Goal: Task Accomplishment & Management: Manage account settings

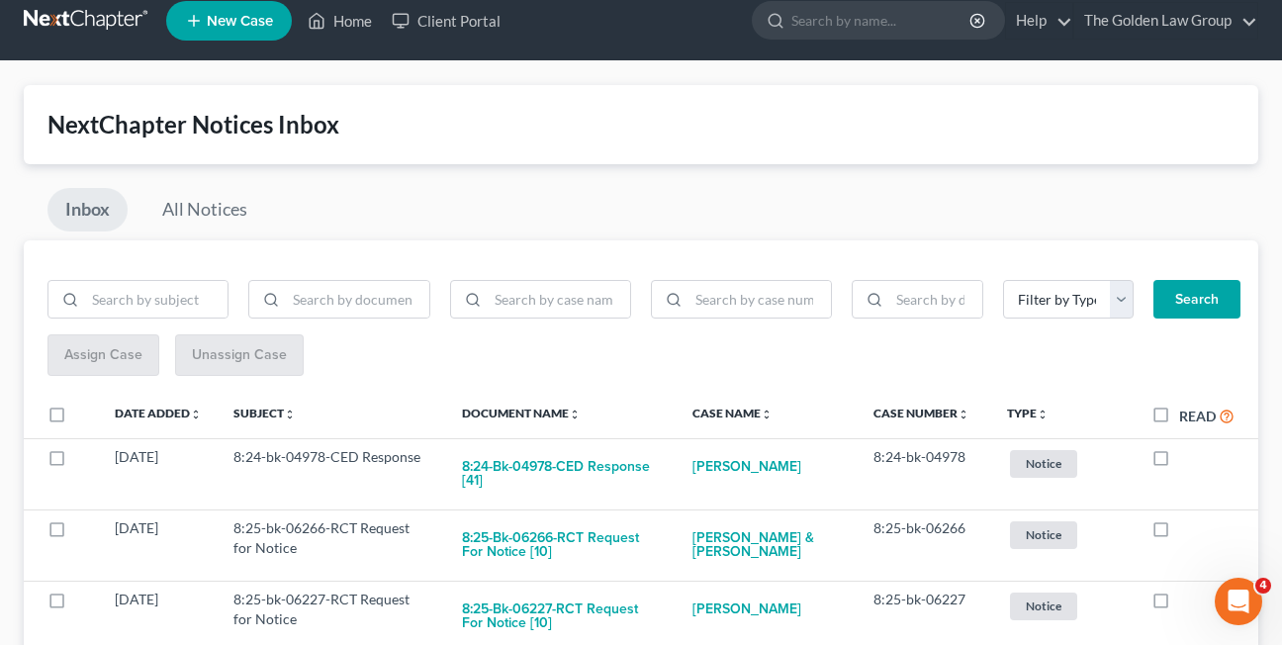
scroll to position [11, 0]
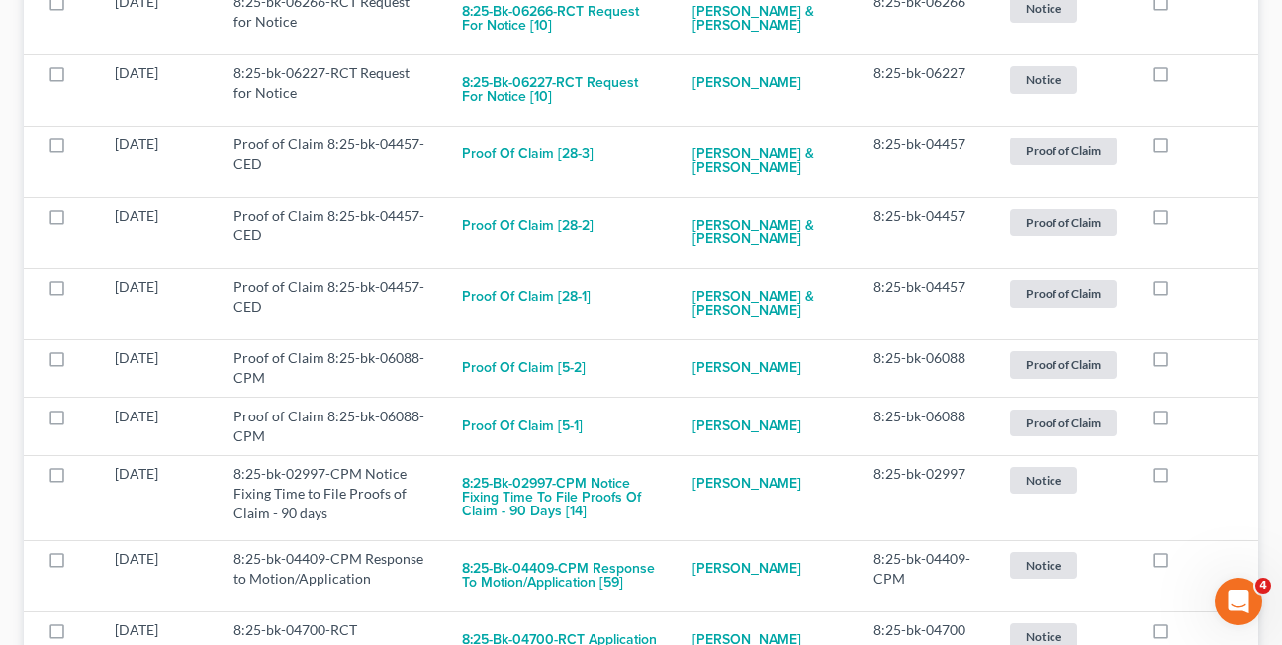
scroll to position [623, 0]
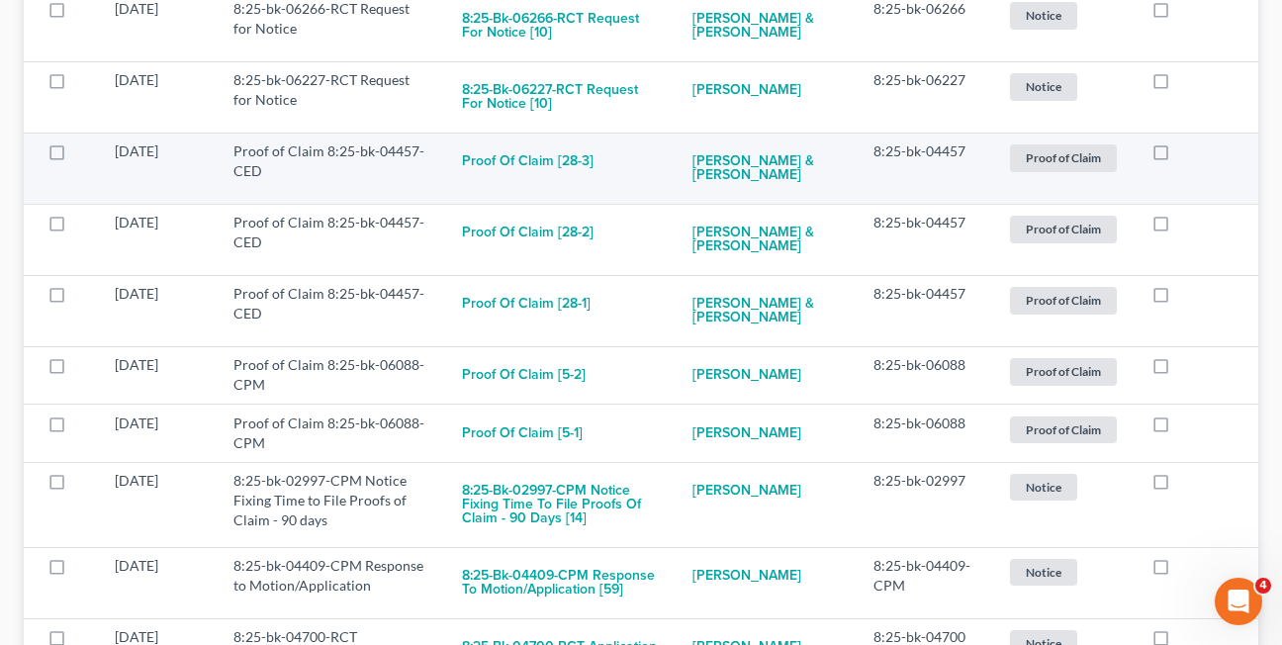
click at [1179, 156] on label at bounding box center [1179, 156] width 0 height 0
click at [1187, 149] on input "checkbox" at bounding box center [1193, 147] width 13 height 13
checkbox input "true"
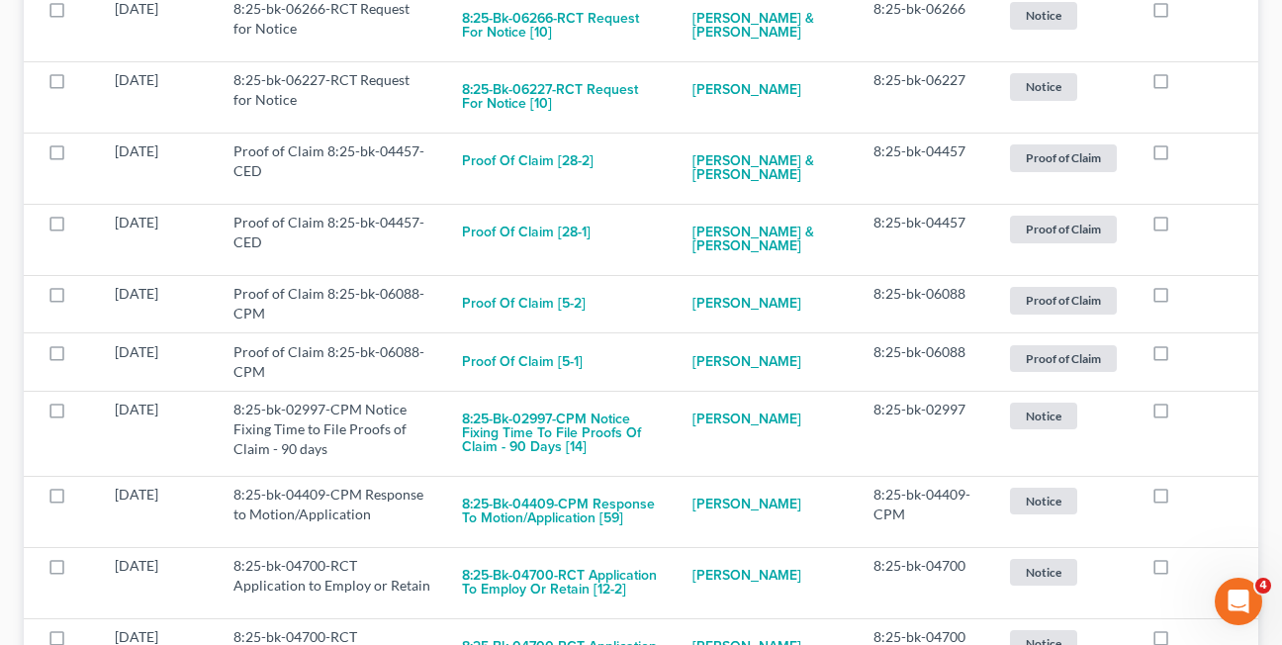
click at [1179, 156] on label at bounding box center [1179, 156] width 0 height 0
click at [1187, 149] on input "checkbox" at bounding box center [1193, 147] width 13 height 13
checkbox input "true"
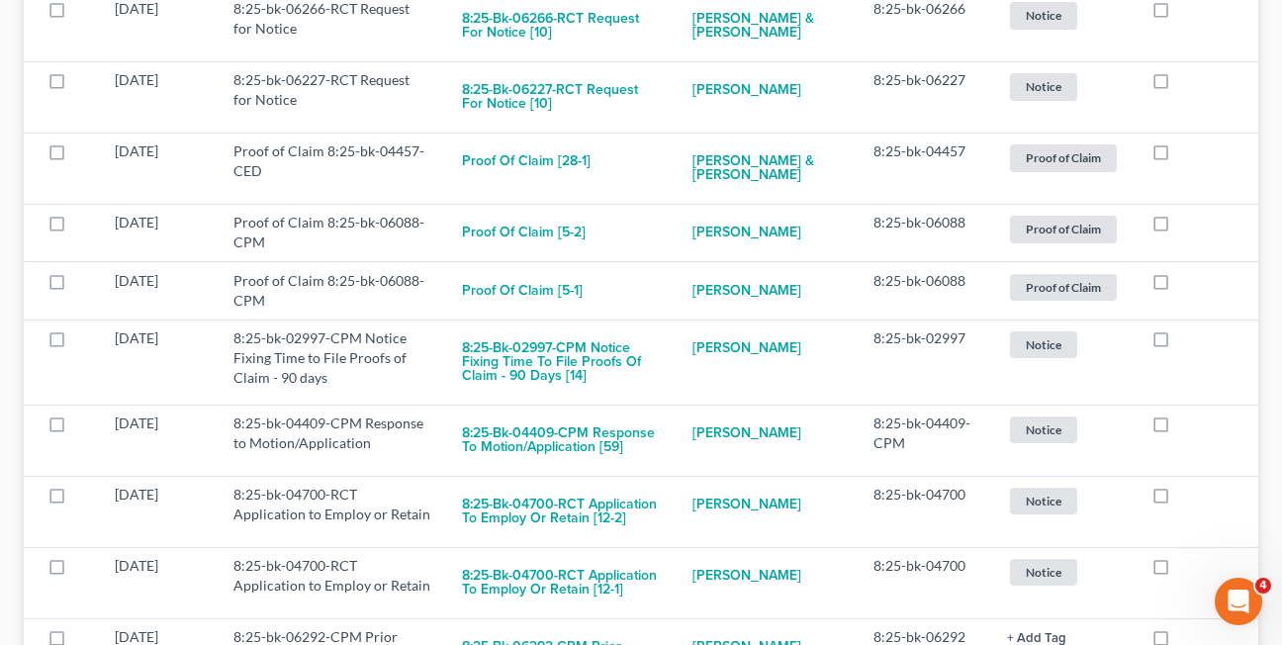
click at [1179, 156] on label at bounding box center [1179, 156] width 0 height 0
click at [1187, 149] on input "checkbox" at bounding box center [1193, 147] width 13 height 13
checkbox input "true"
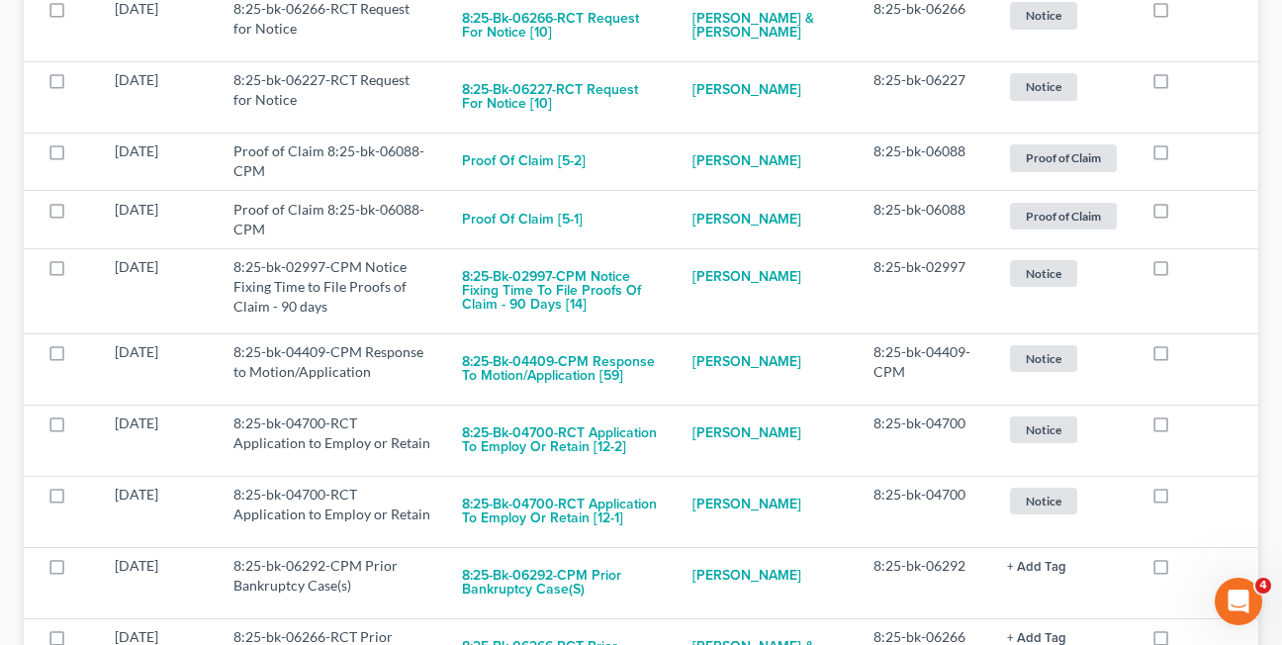
click at [1179, 156] on label at bounding box center [1179, 156] width 0 height 0
click at [1187, 149] on input "checkbox" at bounding box center [1193, 147] width 13 height 13
checkbox input "true"
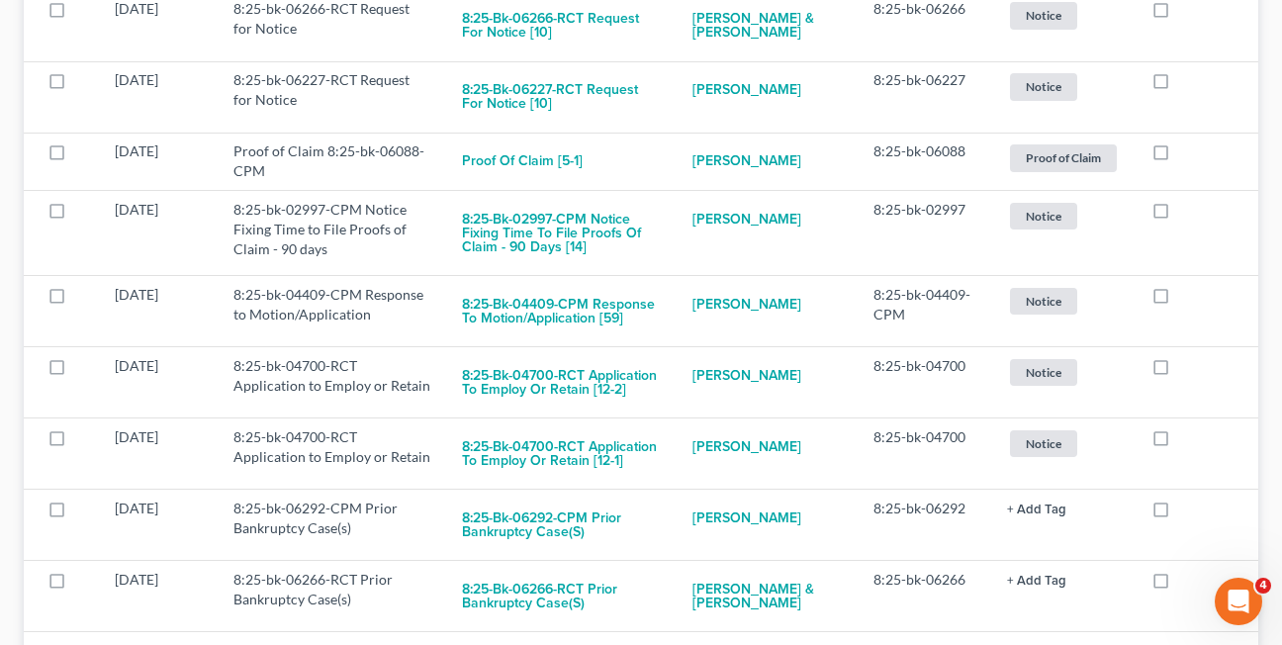
click at [1179, 156] on label at bounding box center [1179, 156] width 0 height 0
click at [1187, 149] on input "checkbox" at bounding box center [1193, 147] width 13 height 13
checkbox input "true"
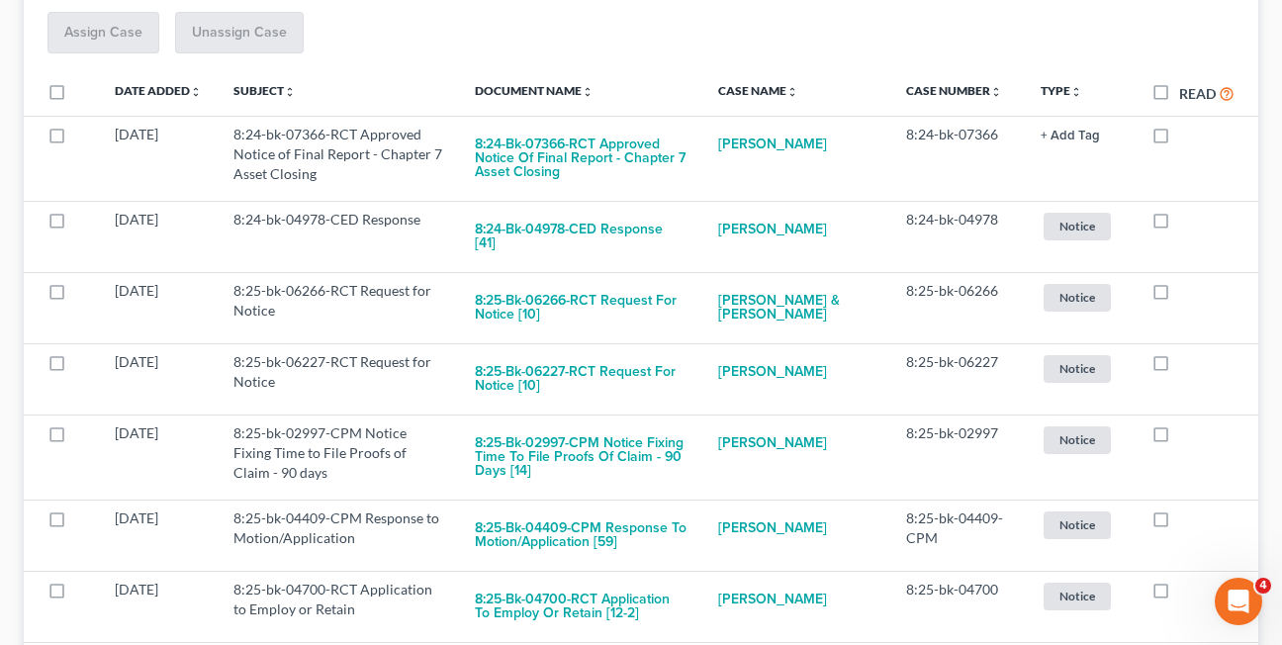
scroll to position [322, 0]
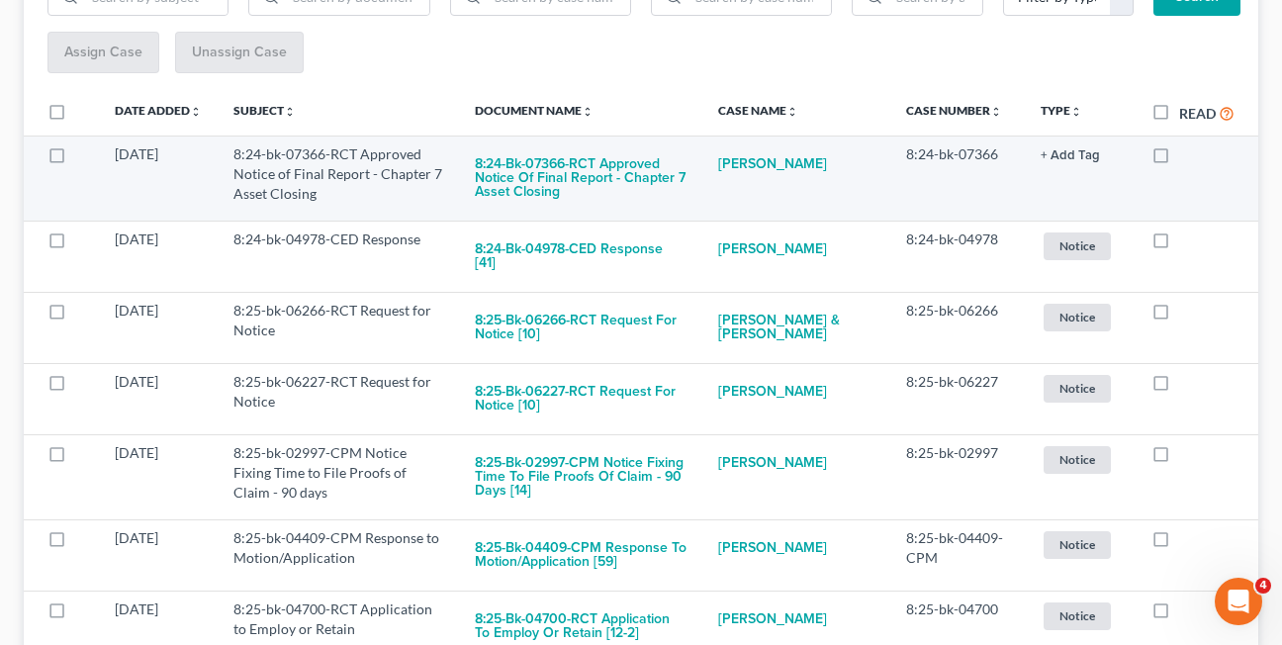
click at [1179, 159] on label at bounding box center [1179, 159] width 0 height 0
click at [1187, 153] on input "checkbox" at bounding box center [1193, 150] width 13 height 13
checkbox input "true"
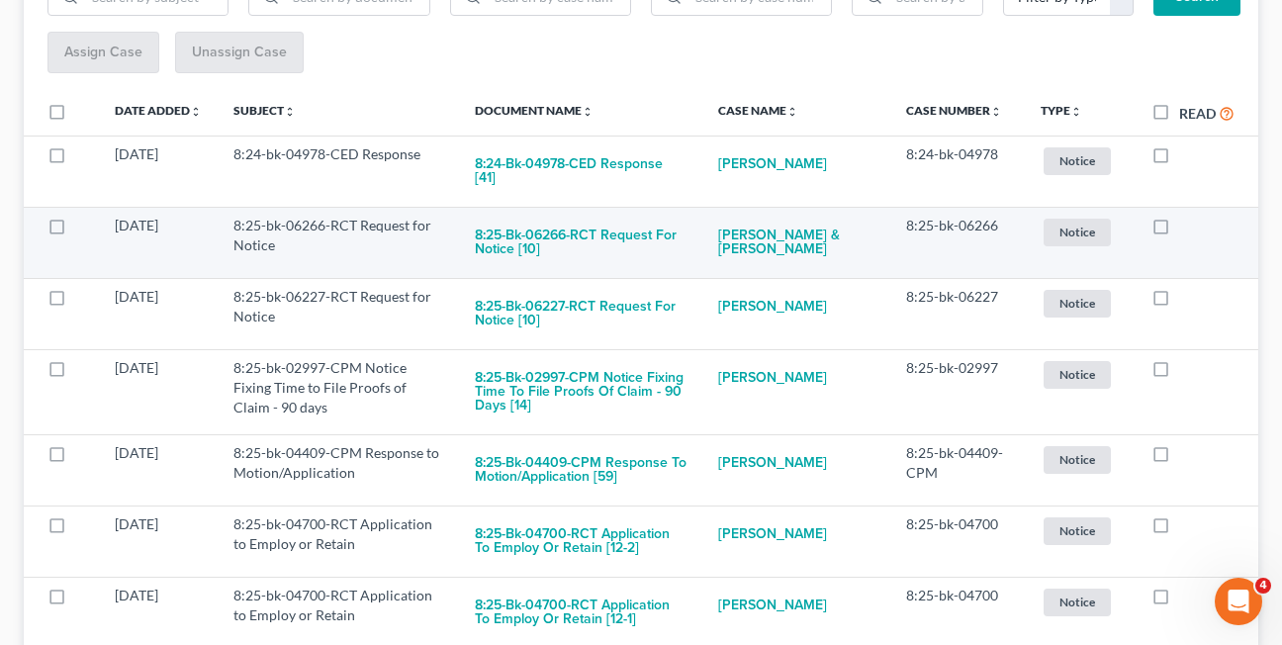
click at [1179, 231] on label at bounding box center [1179, 231] width 0 height 0
click at [1187, 216] on input "checkbox" at bounding box center [1193, 222] width 13 height 13
checkbox input "true"
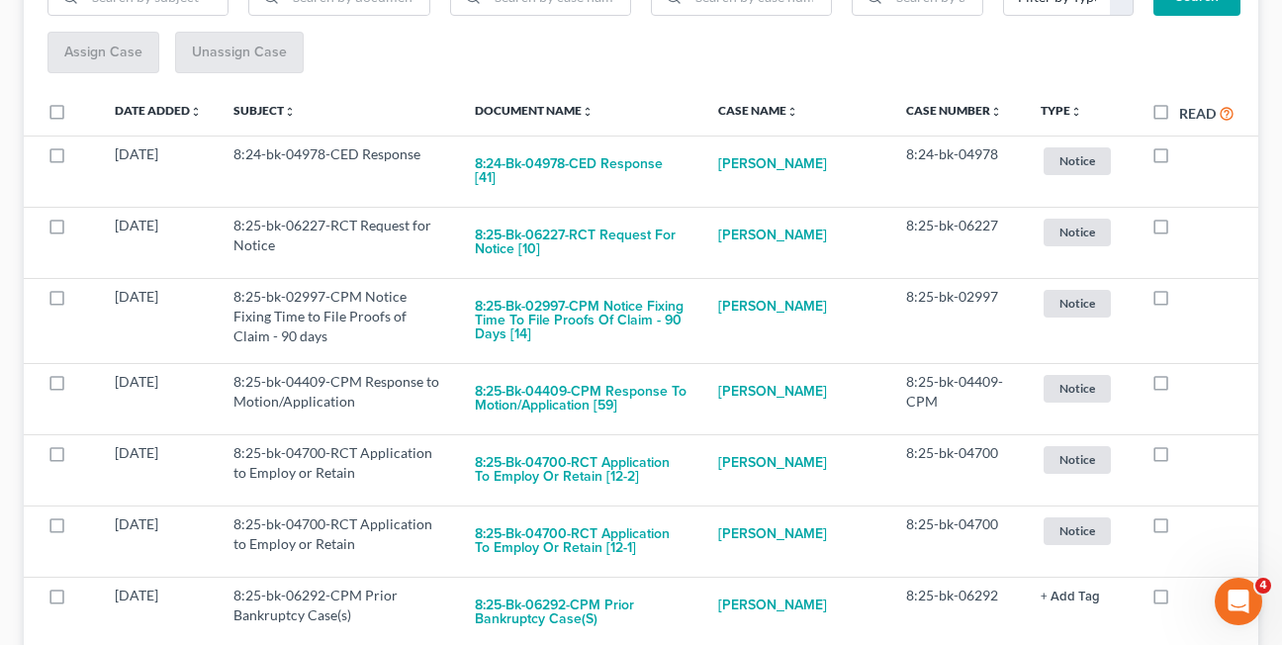
click at [1179, 231] on label at bounding box center [1179, 231] width 0 height 0
click at [1187, 216] on input "checkbox" at bounding box center [1193, 222] width 13 height 13
checkbox input "true"
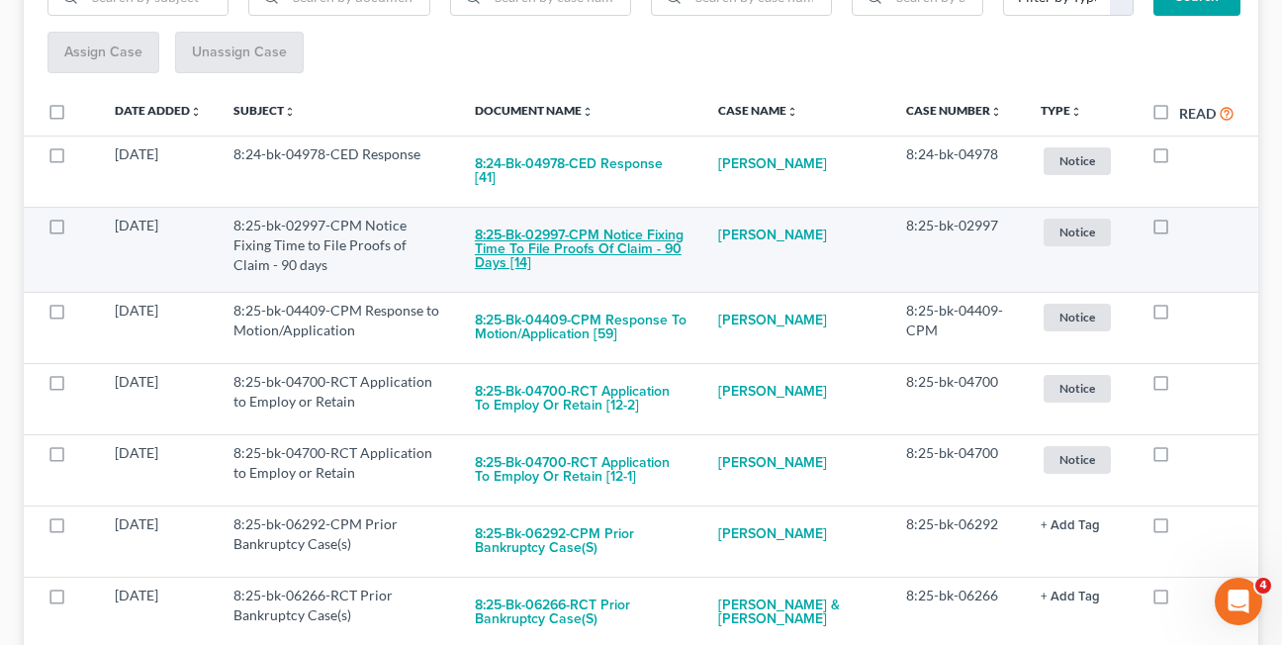
click at [597, 222] on button "8:25-bk-02997-CPM Notice Fixing Time to File Proofs of Claim - 90 days [14]" at bounding box center [581, 249] width 212 height 67
checkbox input "true"
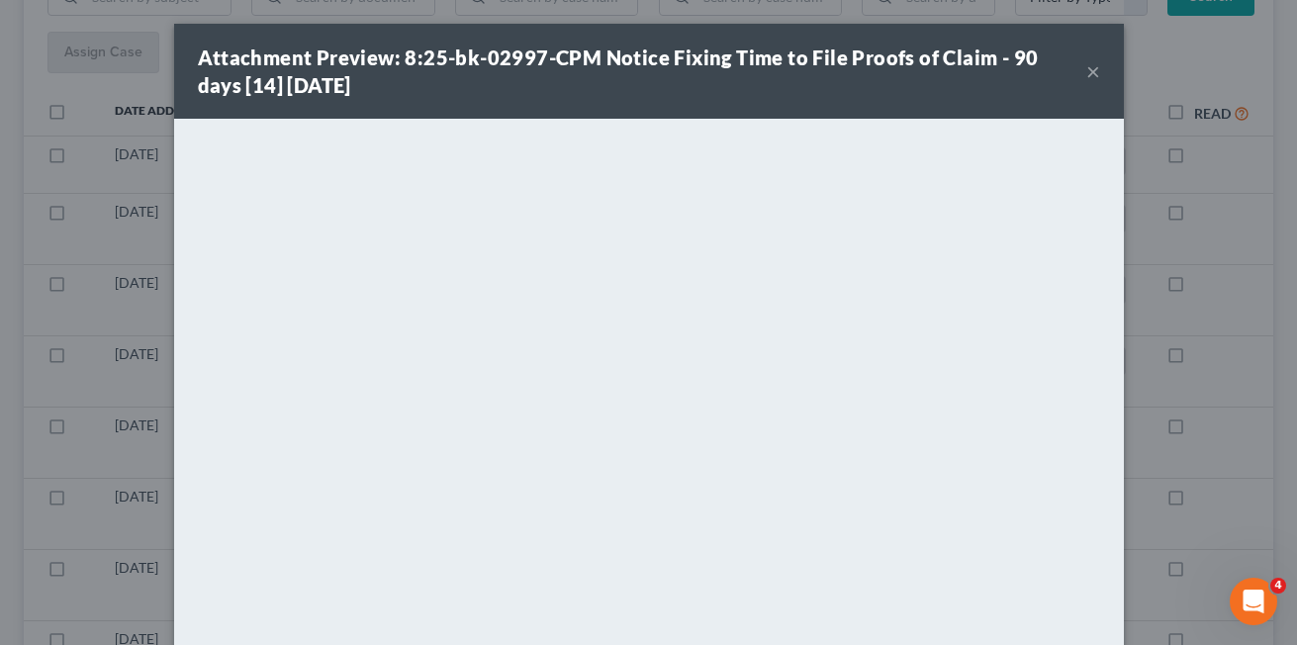
click at [1086, 71] on button "×" at bounding box center [1093, 71] width 14 height 24
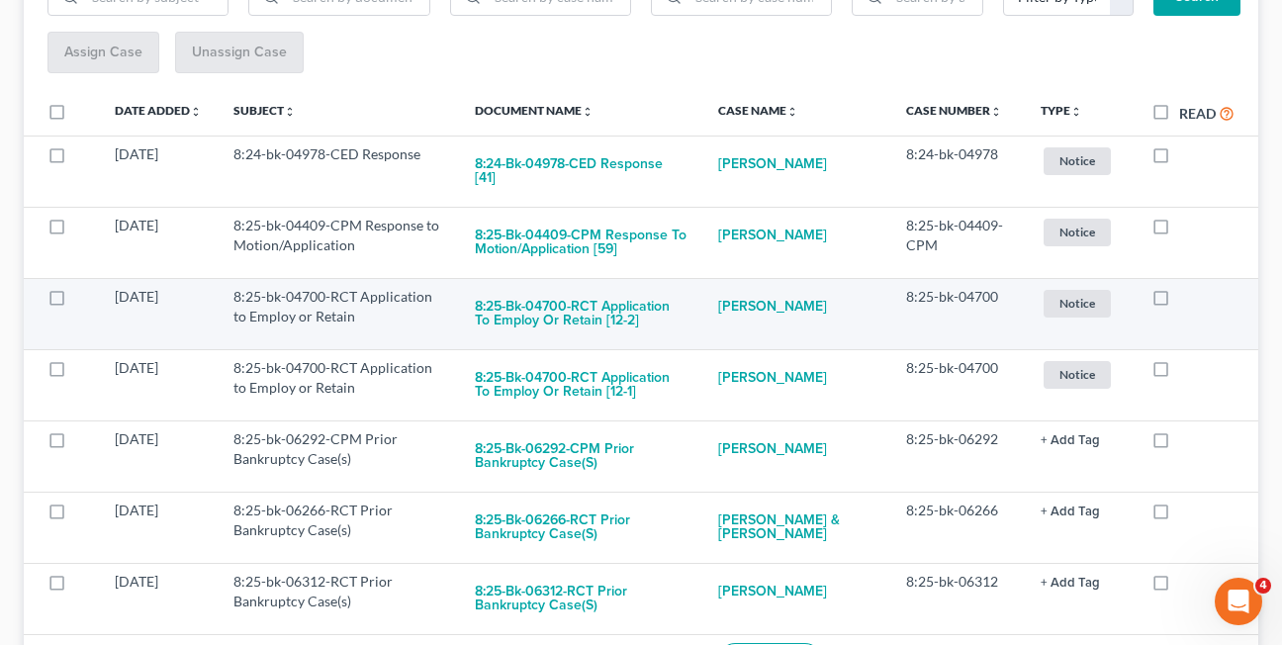
click at [1179, 302] on label at bounding box center [1179, 302] width 0 height 0
click at [1187, 287] on input "checkbox" at bounding box center [1193, 293] width 13 height 13
checkbox input "true"
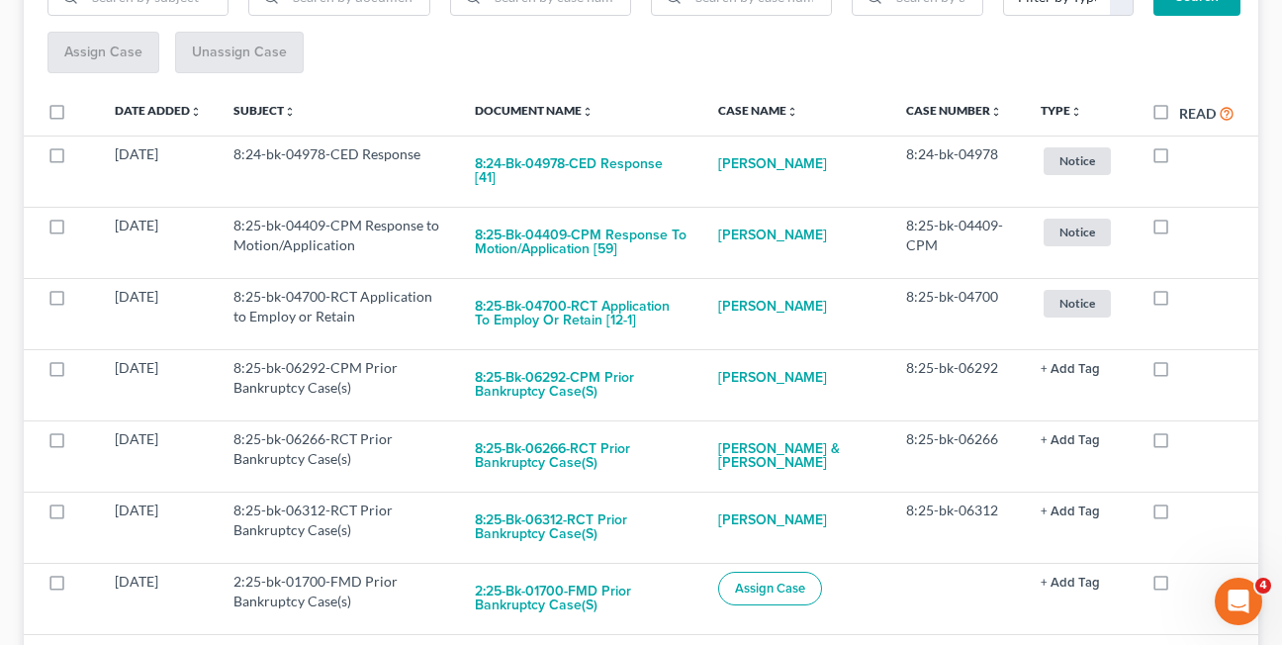
click at [1179, 302] on label at bounding box center [1179, 302] width 0 height 0
click at [1187, 287] on input "checkbox" at bounding box center [1193, 293] width 13 height 13
checkbox input "true"
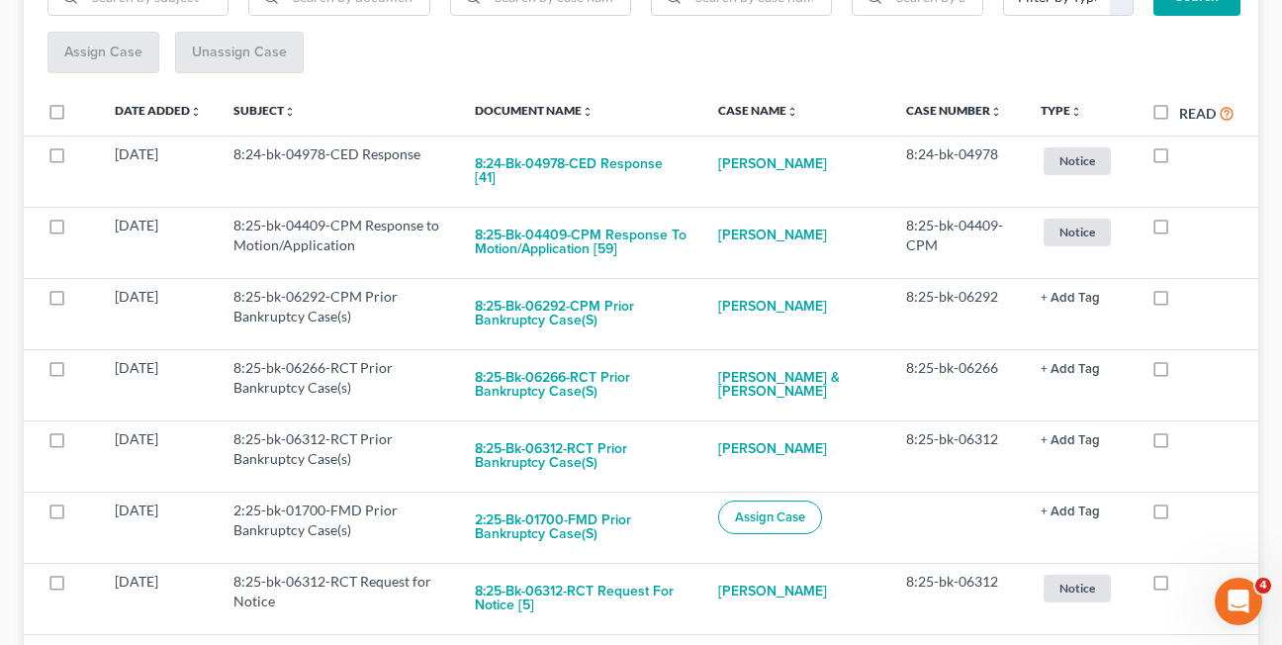
click at [1179, 302] on label at bounding box center [1179, 302] width 0 height 0
click at [1187, 287] on input "checkbox" at bounding box center [1193, 293] width 13 height 13
checkbox input "true"
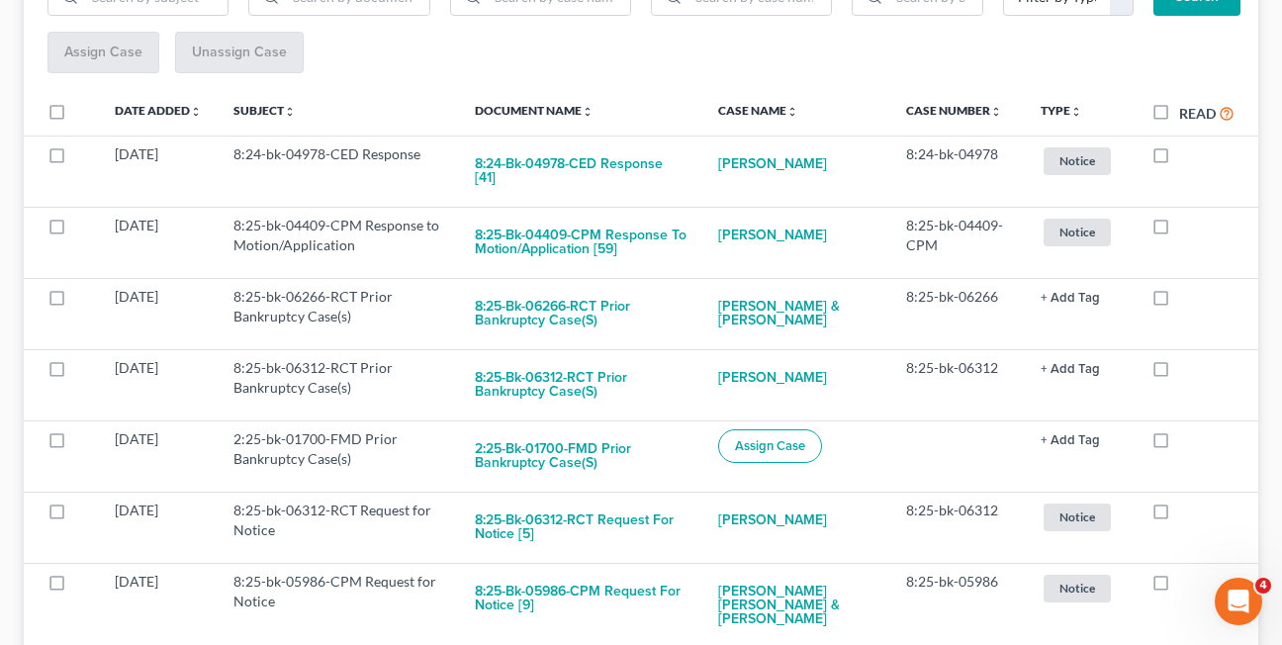
click at [1179, 302] on label at bounding box center [1179, 302] width 0 height 0
click at [1187, 287] on input "checkbox" at bounding box center [1193, 293] width 13 height 13
checkbox input "true"
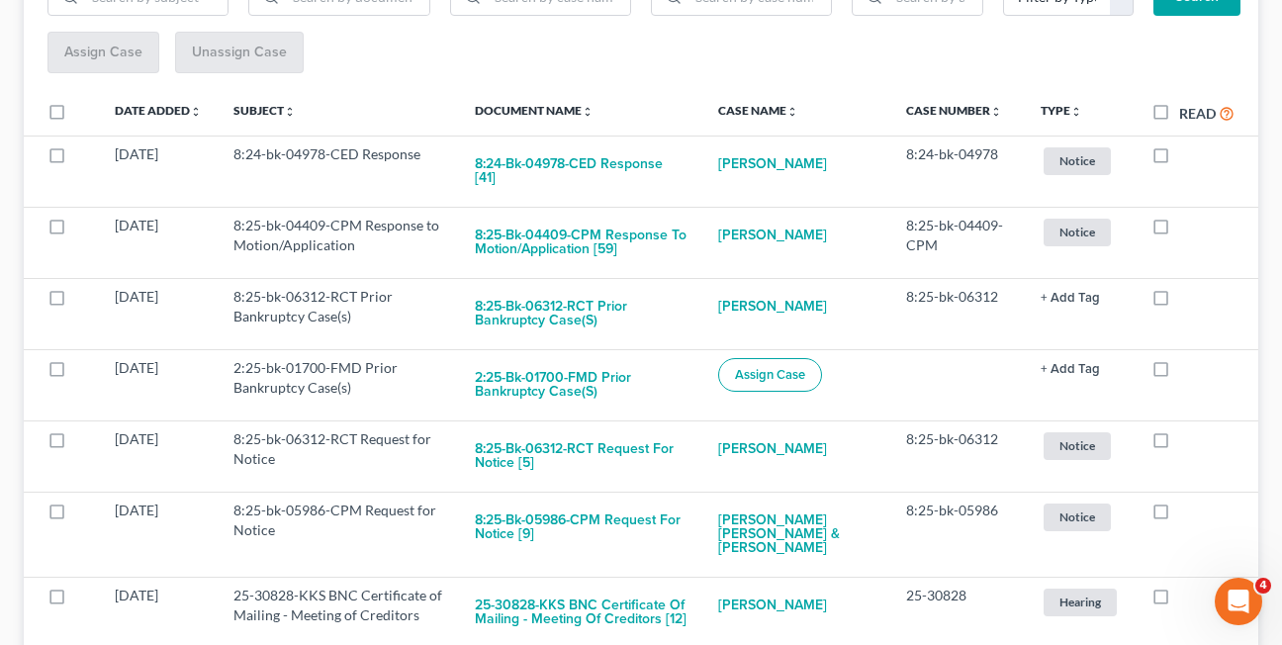
click at [1179, 302] on label at bounding box center [1179, 302] width 0 height 0
click at [1187, 287] on input "checkbox" at bounding box center [1193, 293] width 13 height 13
checkbox input "true"
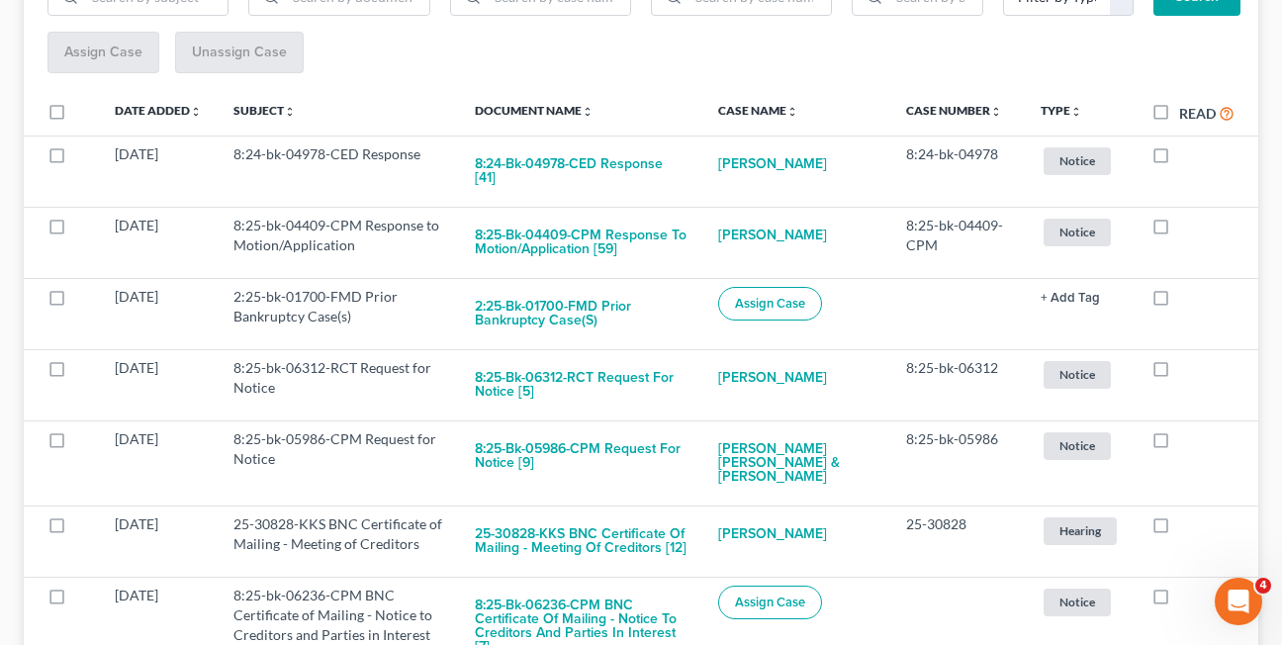
click at [1179, 302] on label at bounding box center [1179, 302] width 0 height 0
click at [1187, 287] on input "checkbox" at bounding box center [1193, 293] width 13 height 13
checkbox input "true"
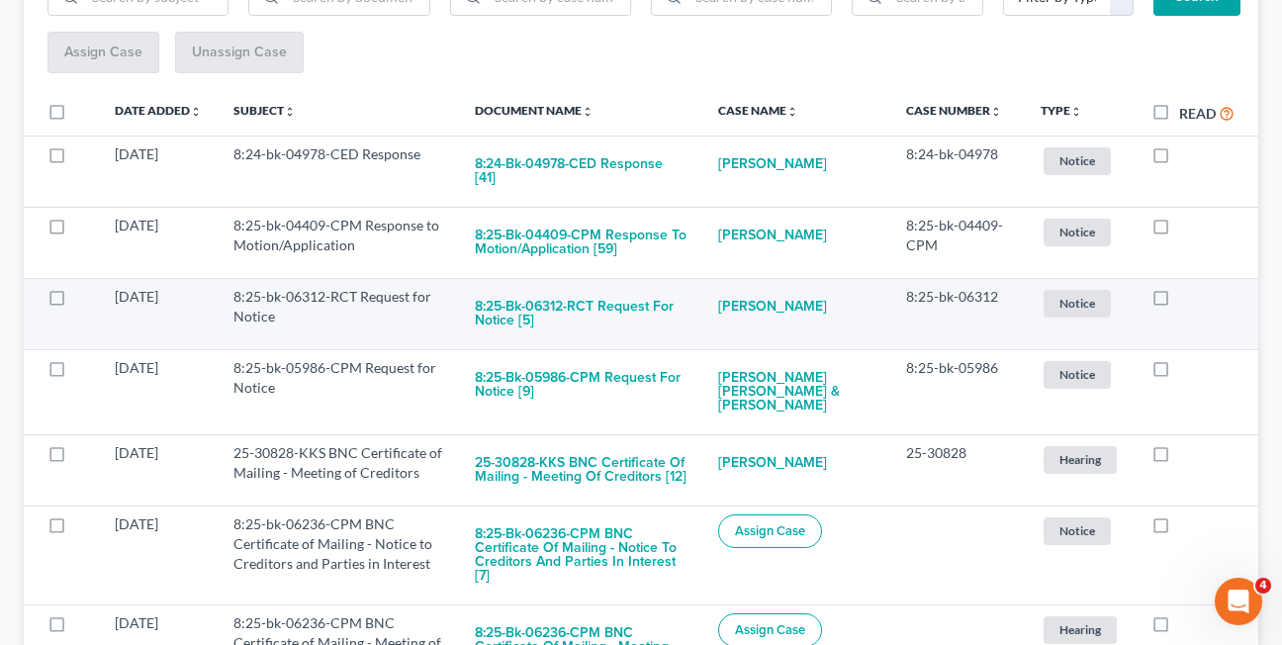
click at [1179, 302] on label at bounding box center [1179, 302] width 0 height 0
click at [1187, 288] on input "checkbox" at bounding box center [1193, 293] width 13 height 13
checkbox input "true"
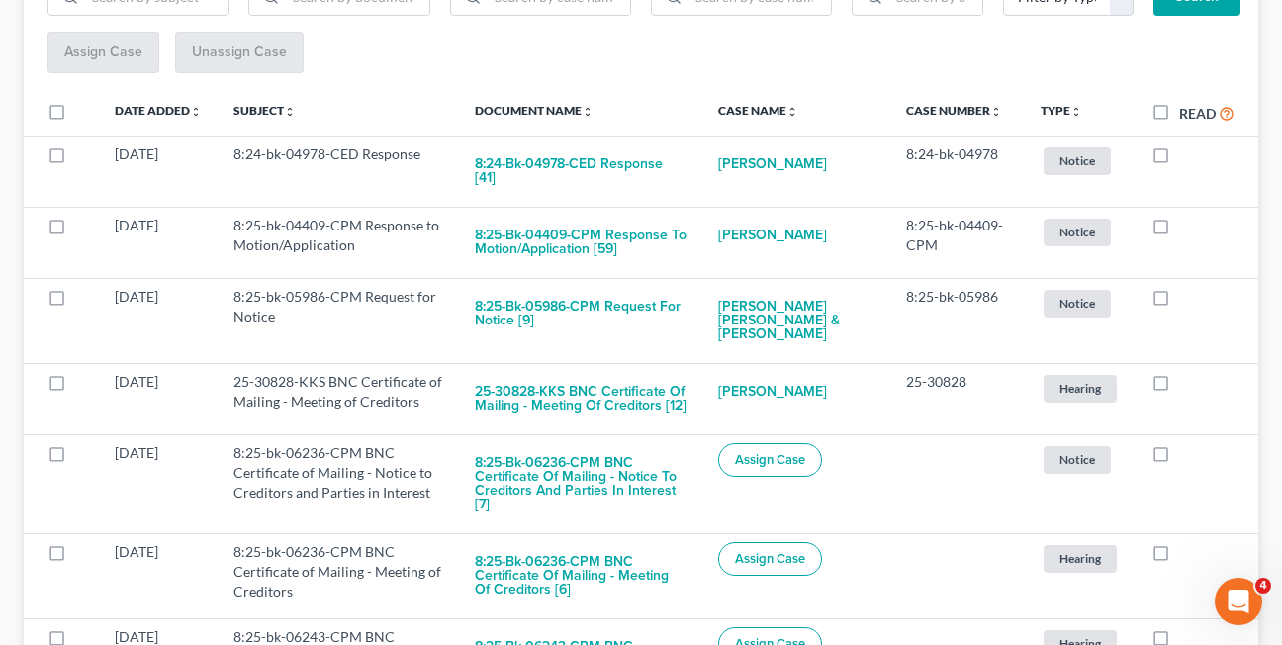
click at [1179, 302] on label at bounding box center [1179, 302] width 0 height 0
click at [1187, 288] on input "checkbox" at bounding box center [1193, 293] width 13 height 13
checkbox input "true"
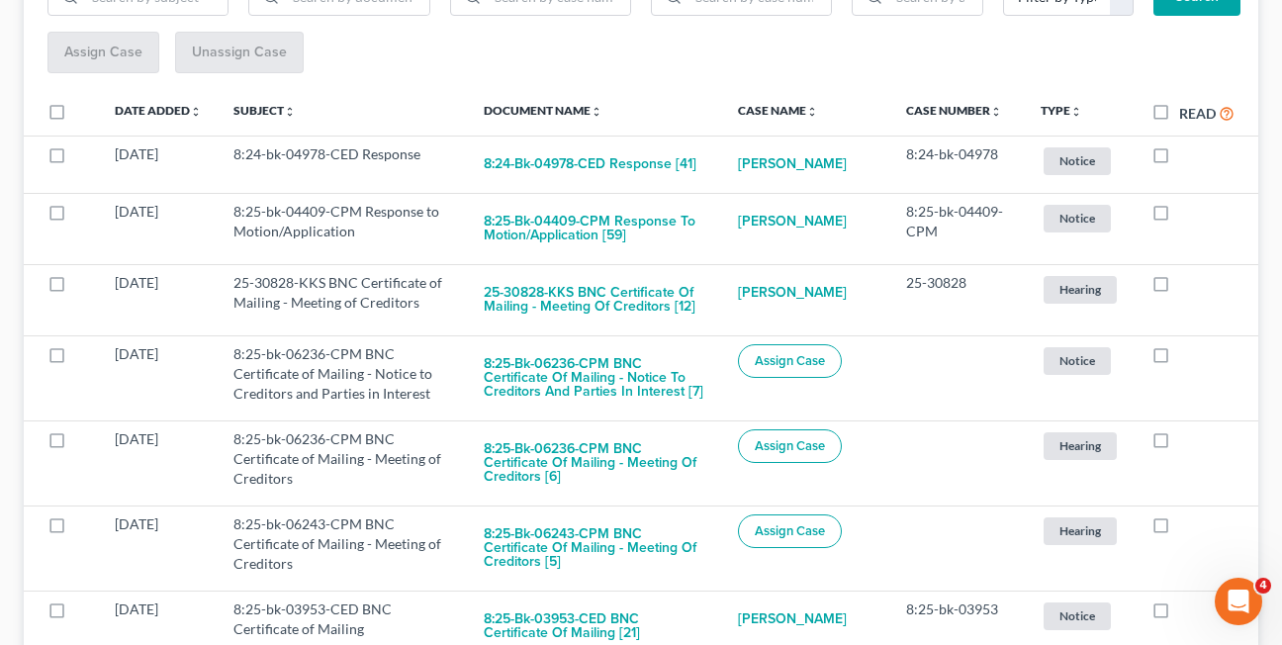
click at [1179, 288] on label at bounding box center [1179, 288] width 0 height 0
click at [1187, 286] on input "checkbox" at bounding box center [1193, 279] width 13 height 13
checkbox input "true"
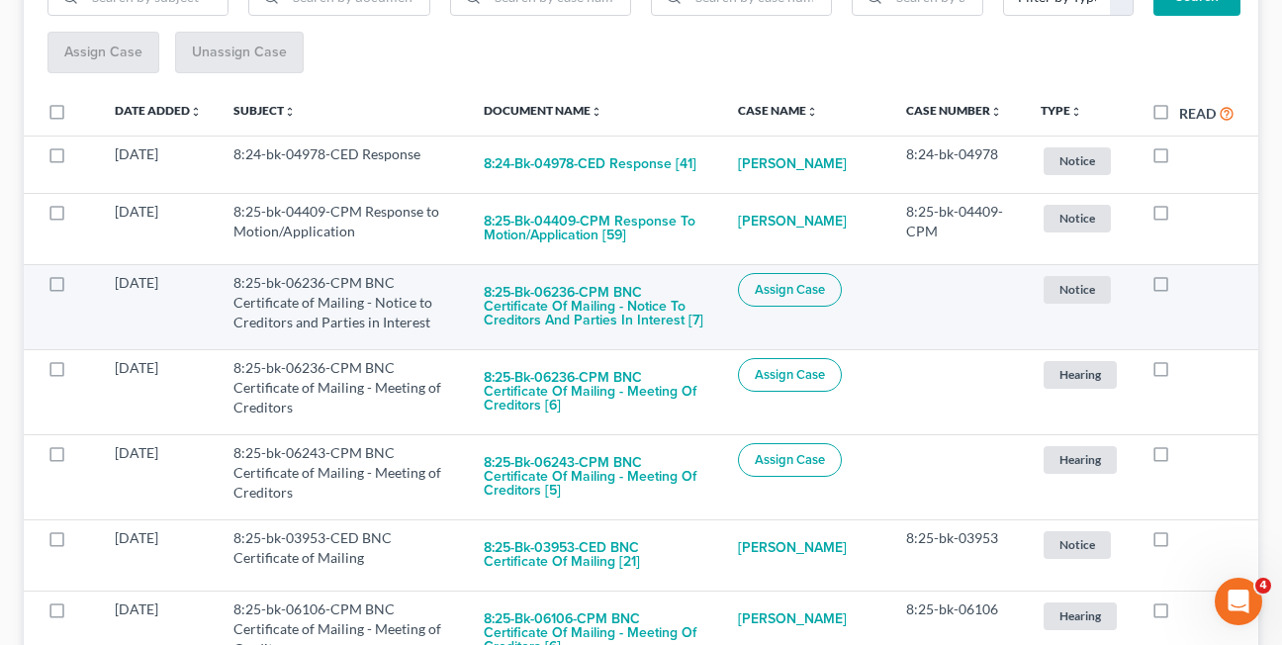
click at [1179, 288] on label at bounding box center [1179, 288] width 0 height 0
click at [1187, 286] on input "checkbox" at bounding box center [1193, 279] width 13 height 13
checkbox input "true"
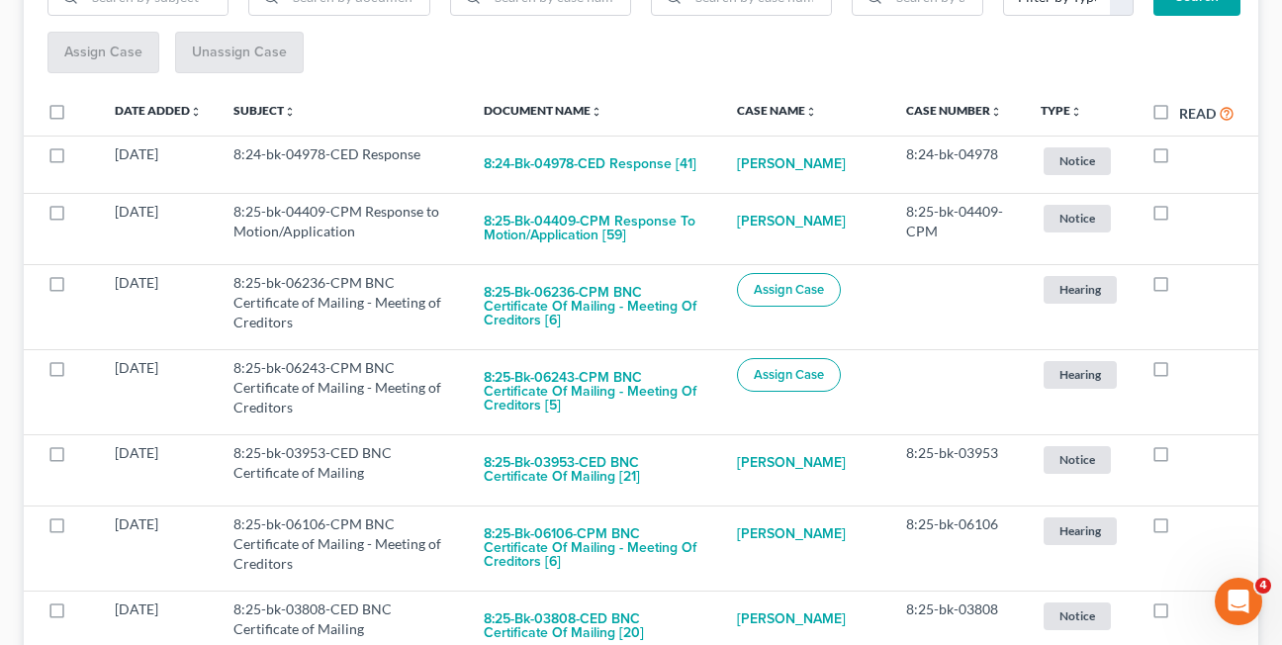
click at [1179, 288] on label at bounding box center [1179, 288] width 0 height 0
click at [1187, 286] on input "checkbox" at bounding box center [1193, 279] width 13 height 13
checkbox input "true"
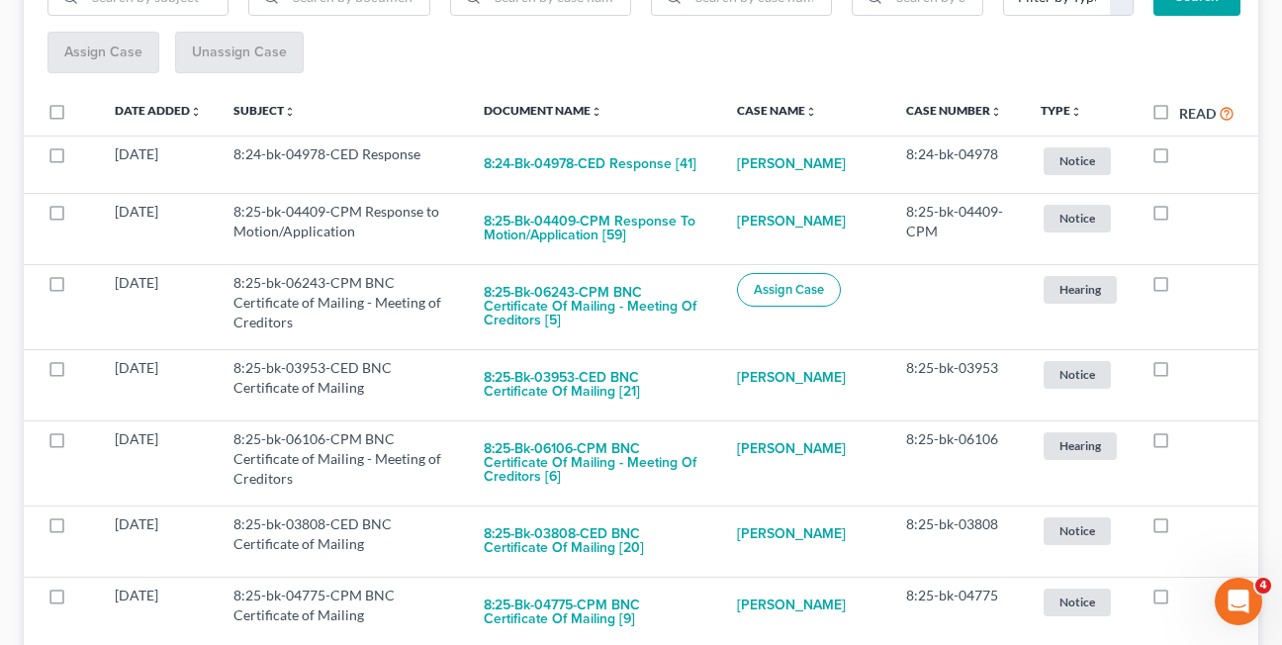
click at [1179, 288] on label at bounding box center [1179, 288] width 0 height 0
click at [1187, 286] on input "checkbox" at bounding box center [1193, 279] width 13 height 13
checkbox input "true"
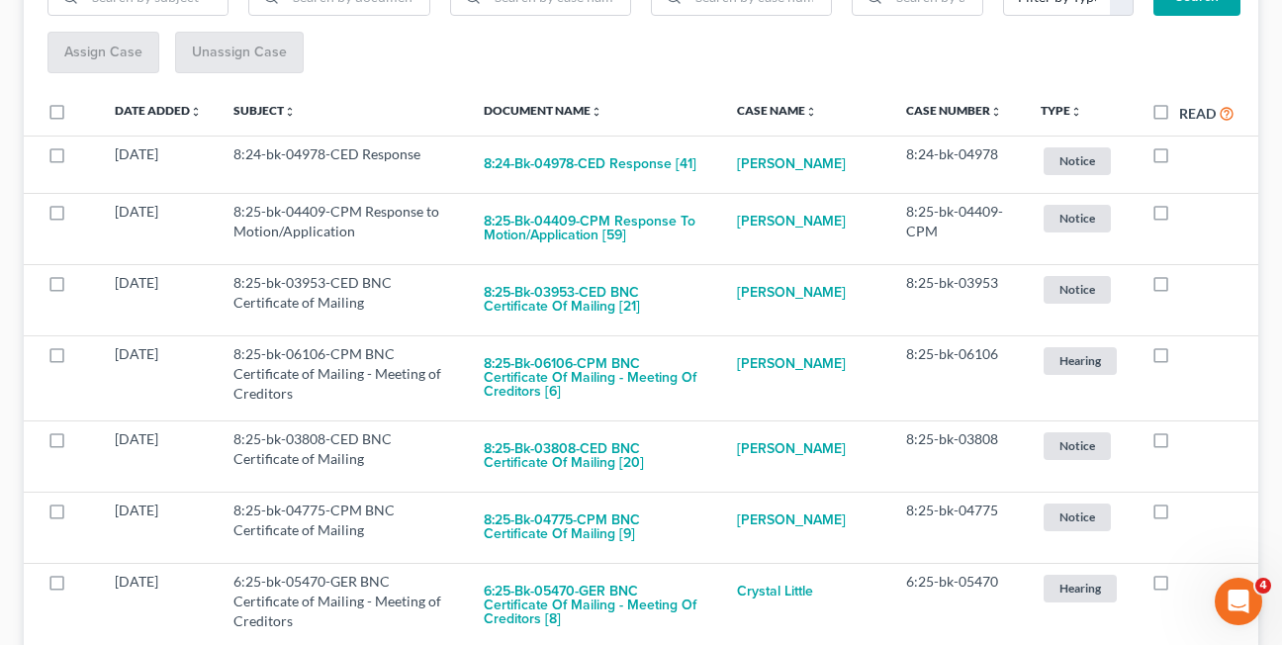
click at [1179, 288] on label at bounding box center [1179, 288] width 0 height 0
click at [1187, 286] on input "checkbox" at bounding box center [1193, 279] width 13 height 13
checkbox input "true"
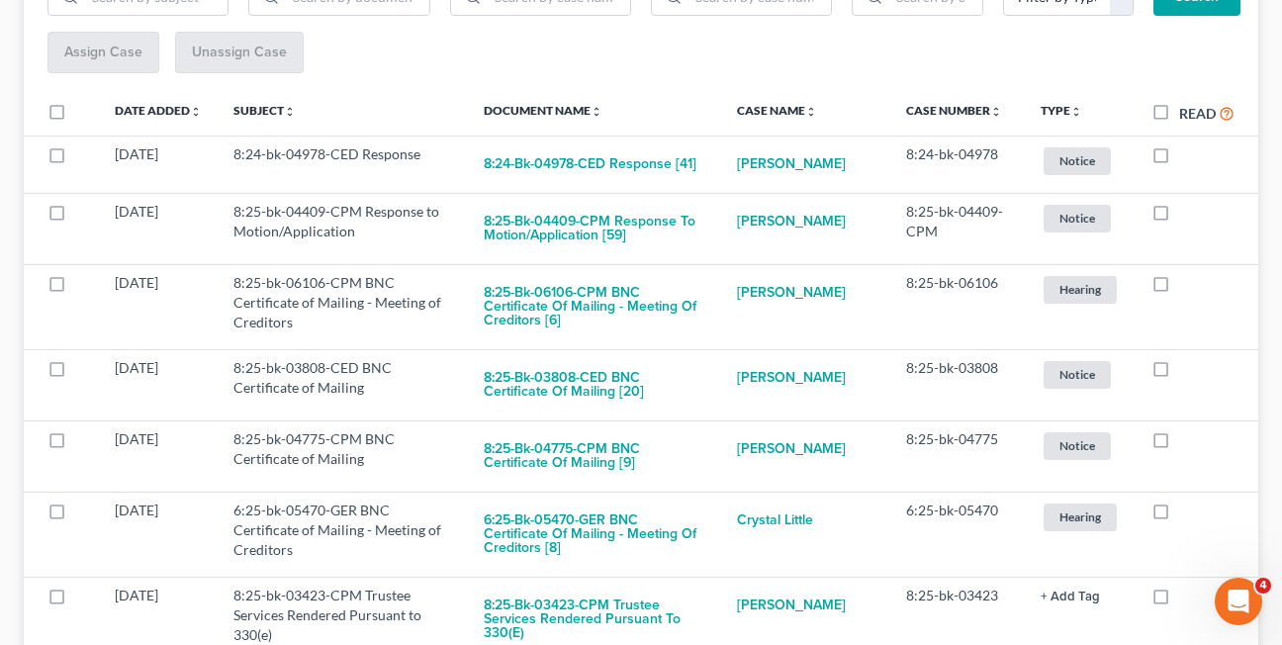
click at [1179, 288] on label at bounding box center [1179, 288] width 0 height 0
click at [1187, 286] on input "checkbox" at bounding box center [1193, 279] width 13 height 13
checkbox input "true"
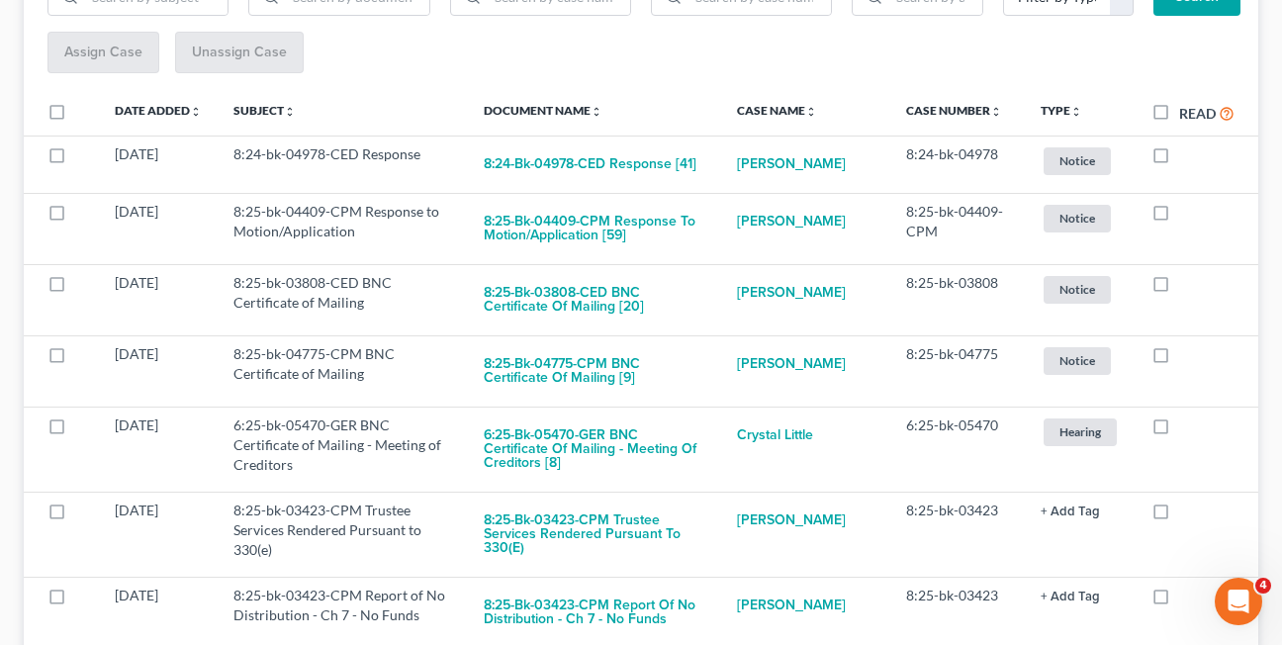
click at [1179, 288] on label at bounding box center [1179, 288] width 0 height 0
click at [1187, 286] on input "checkbox" at bounding box center [1193, 279] width 13 height 13
checkbox input "true"
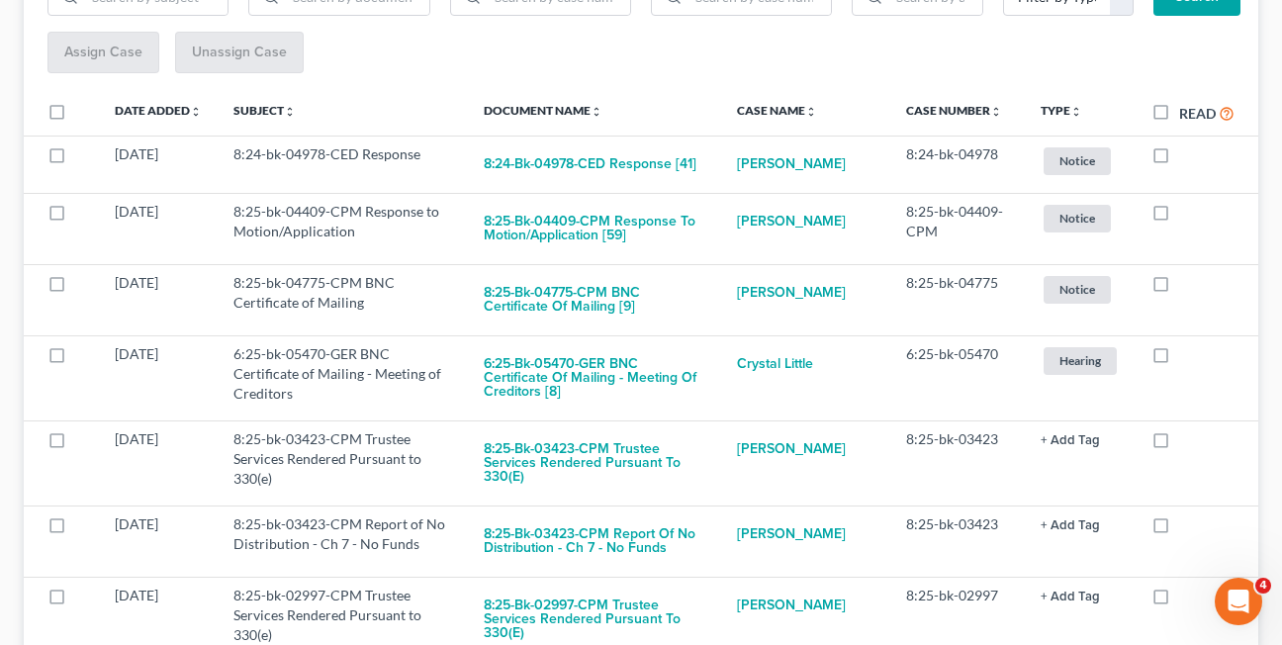
click at [1179, 288] on label at bounding box center [1179, 288] width 0 height 0
click at [1187, 286] on input "checkbox" at bounding box center [1193, 279] width 13 height 13
checkbox input "true"
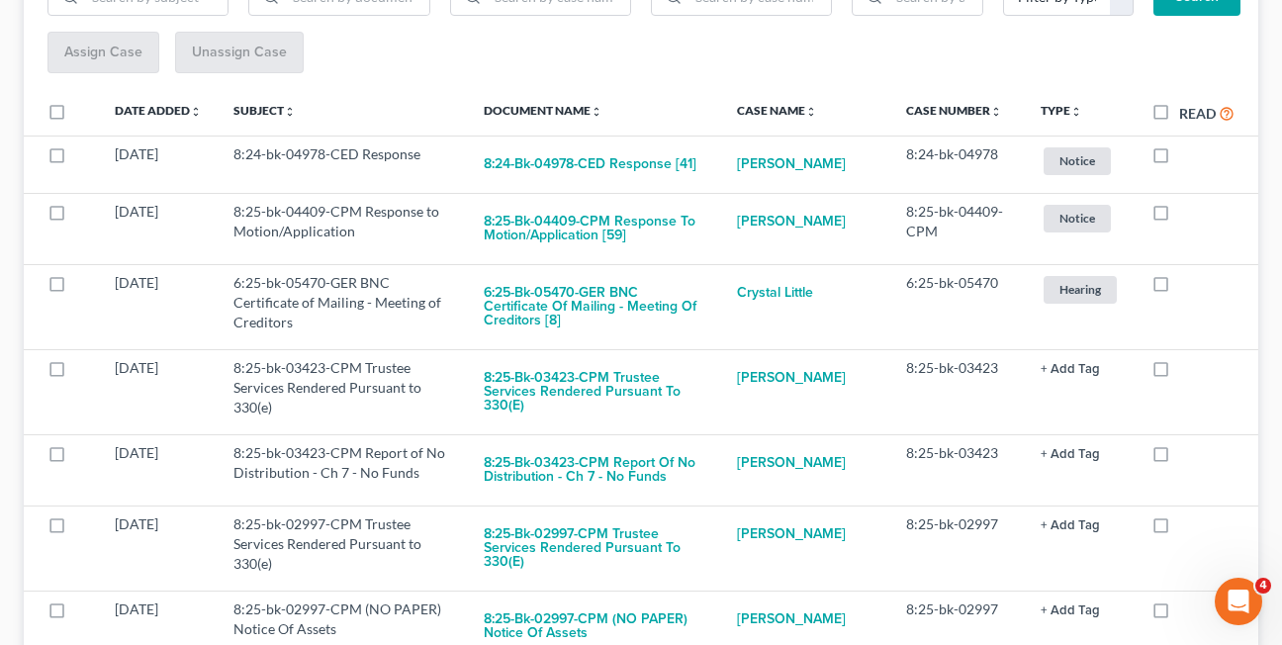
click at [1179, 288] on label at bounding box center [1179, 288] width 0 height 0
click at [1187, 286] on input "checkbox" at bounding box center [1193, 279] width 13 height 13
checkbox input "true"
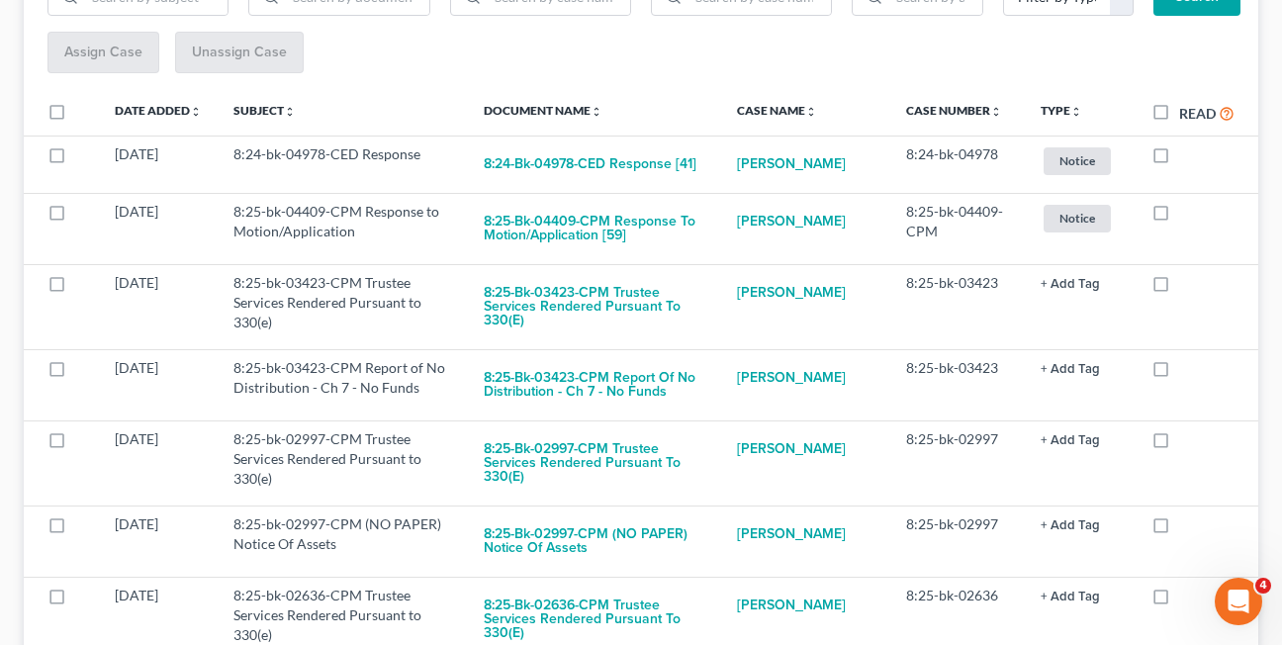
click at [1179, 288] on label at bounding box center [1179, 288] width 0 height 0
click at [1187, 286] on input "checkbox" at bounding box center [1193, 279] width 13 height 13
checkbox input "true"
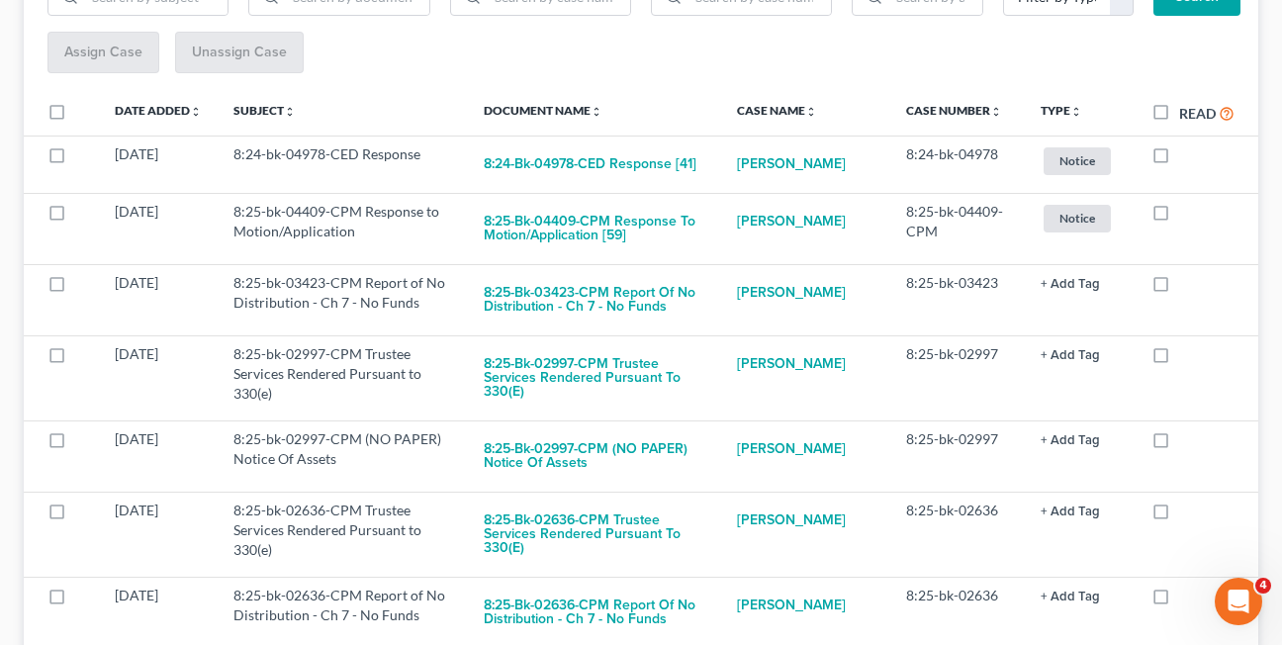
click at [1179, 288] on label at bounding box center [1179, 288] width 0 height 0
click at [1187, 286] on input "checkbox" at bounding box center [1193, 279] width 13 height 13
checkbox input "true"
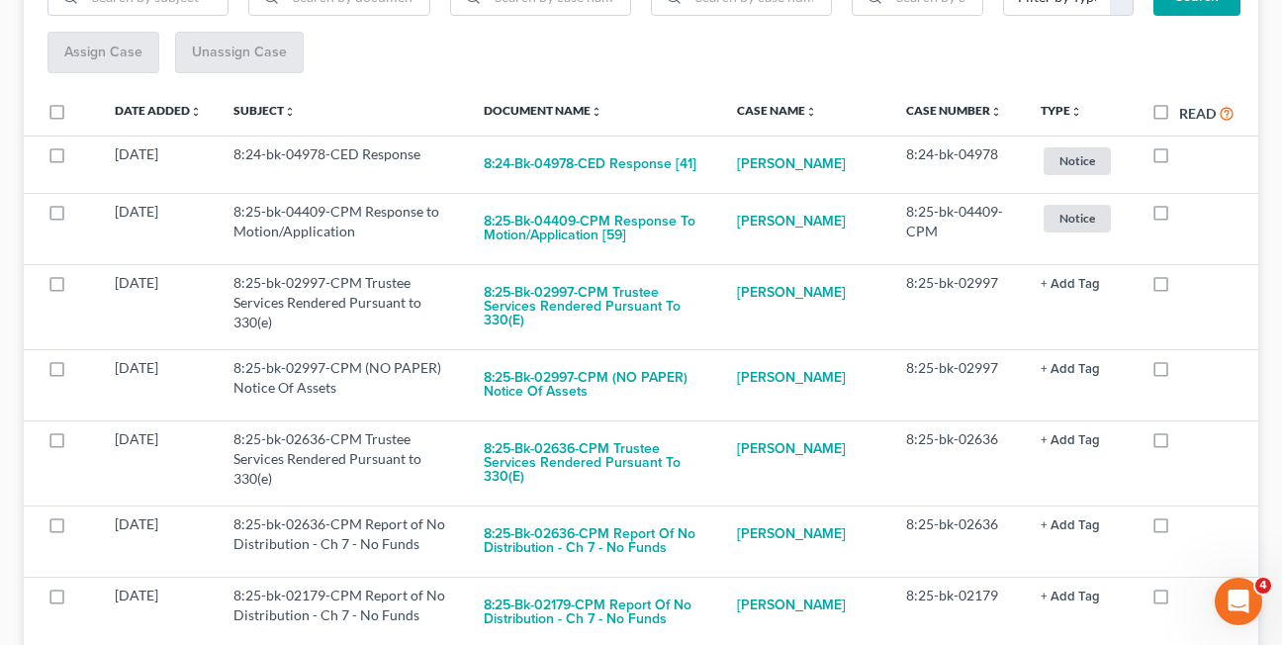
click at [1179, 288] on label at bounding box center [1179, 288] width 0 height 0
click at [1187, 286] on input "checkbox" at bounding box center [1193, 279] width 13 height 13
checkbox input "true"
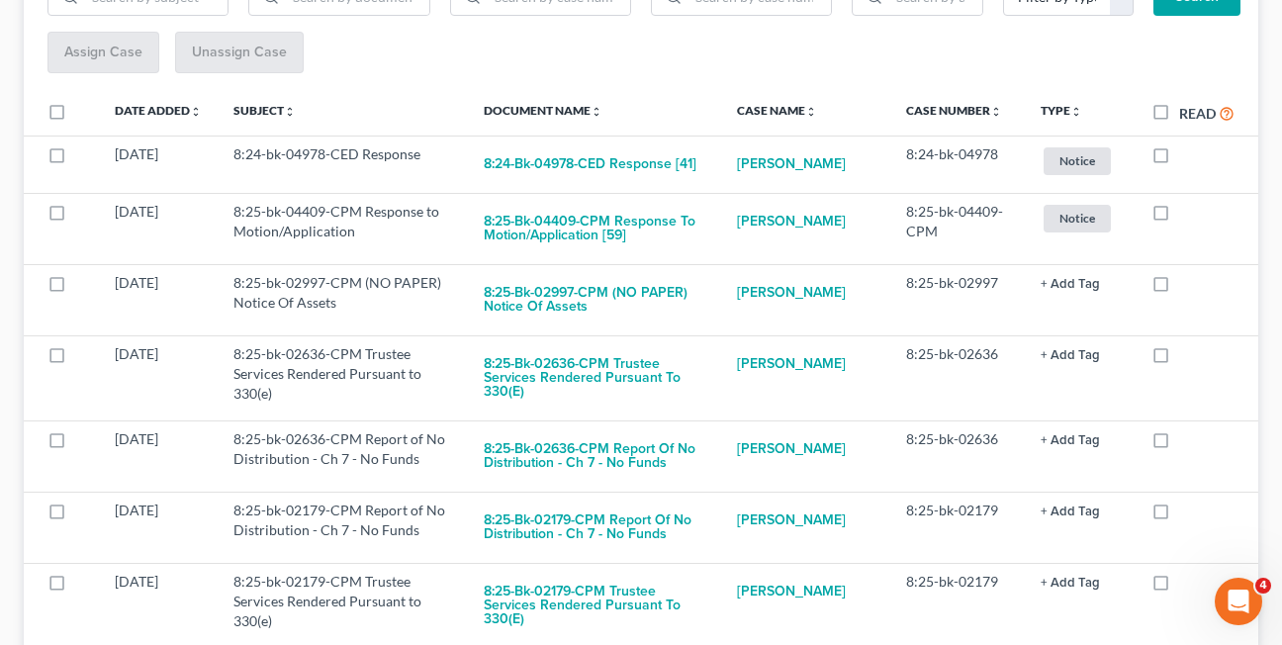
click at [1179, 288] on label at bounding box center [1179, 288] width 0 height 0
click at [1187, 286] on input "checkbox" at bounding box center [1193, 279] width 13 height 13
checkbox input "true"
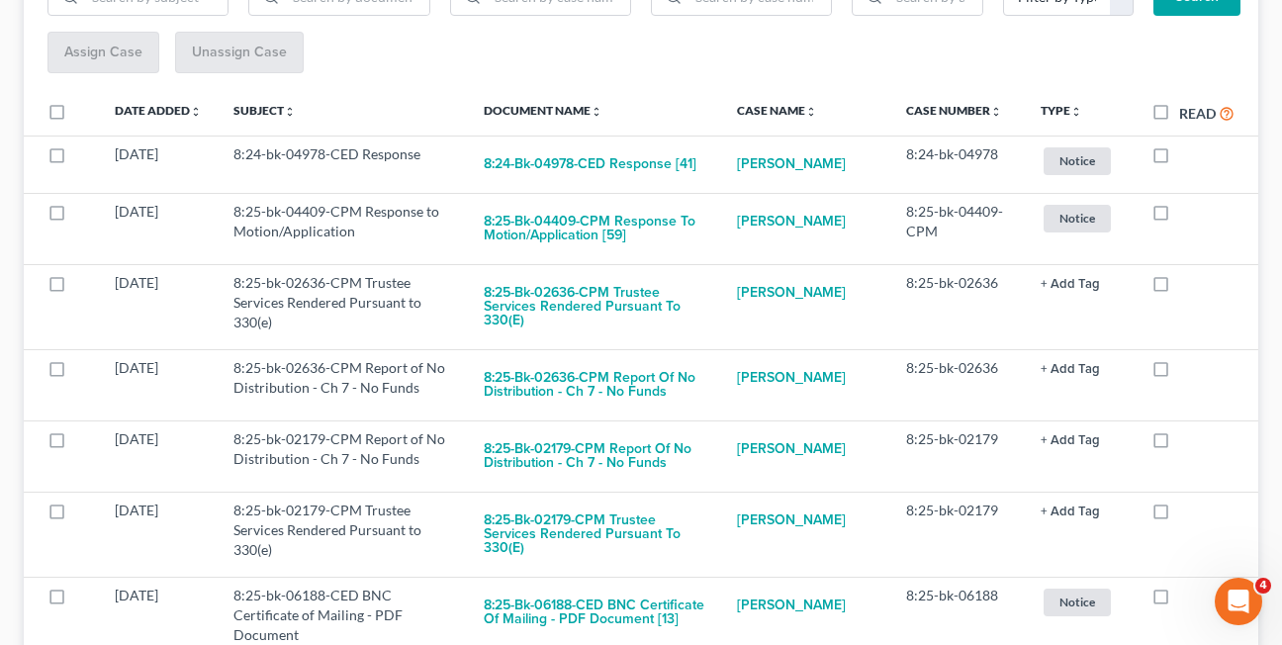
click at [1179, 288] on label at bounding box center [1179, 288] width 0 height 0
click at [1187, 286] on input "checkbox" at bounding box center [1193, 279] width 13 height 13
checkbox input "true"
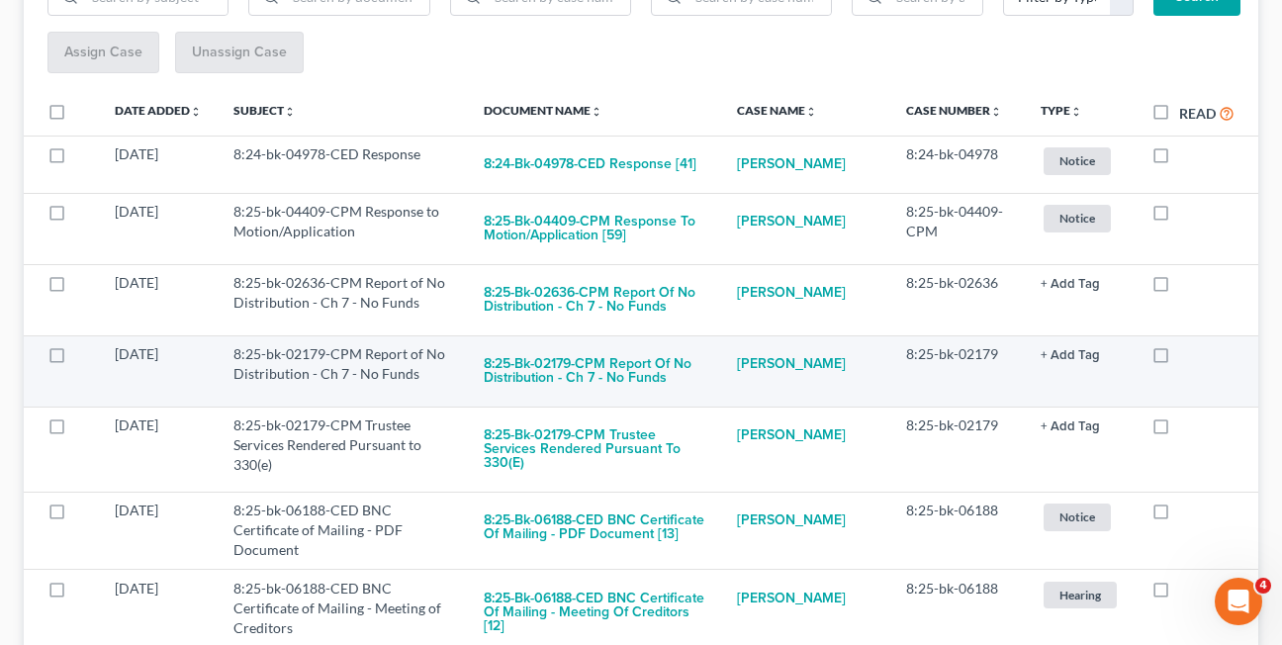
drag, startPoint x: 1155, startPoint y: 287, endPoint x: 723, endPoint y: 397, distance: 445.1
click at [1179, 288] on label at bounding box center [1179, 288] width 0 height 0
click at [1187, 286] on input "checkbox" at bounding box center [1193, 279] width 13 height 13
checkbox input "true"
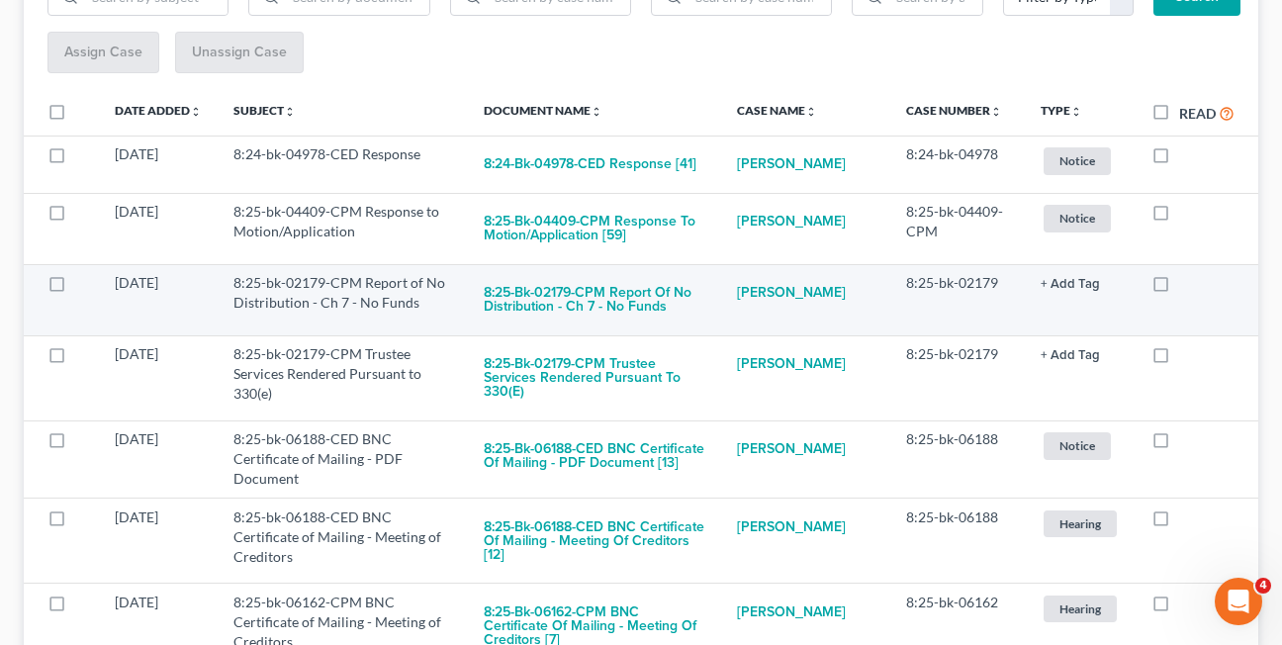
click at [1179, 288] on label at bounding box center [1179, 288] width 0 height 0
click at [1187, 286] on input "checkbox" at bounding box center [1193, 279] width 13 height 13
checkbox input "true"
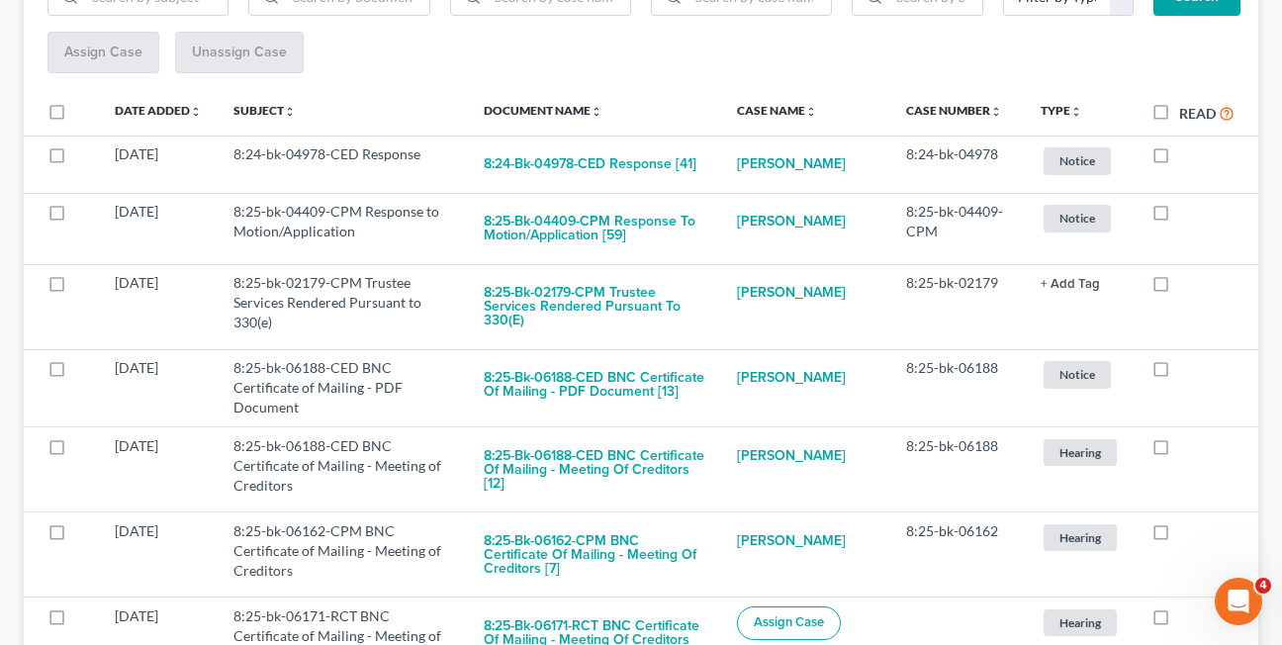
click at [1179, 288] on label at bounding box center [1179, 288] width 0 height 0
click at [1187, 286] on input "checkbox" at bounding box center [1193, 279] width 13 height 13
checkbox input "true"
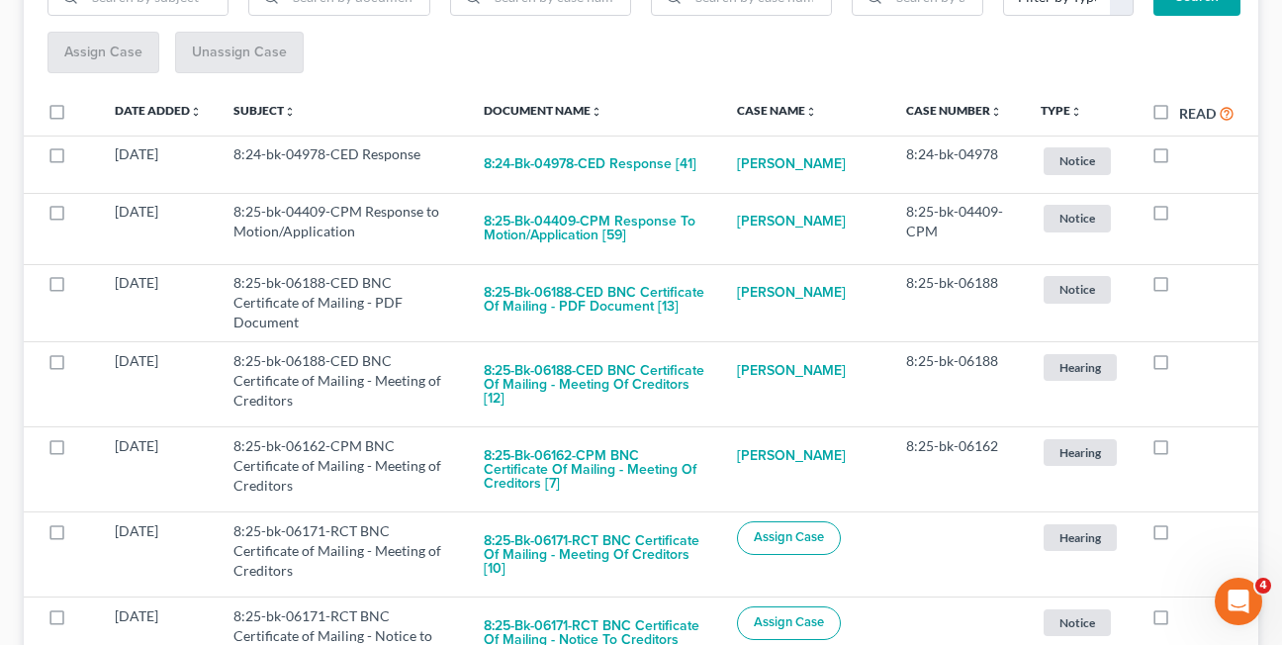
click at [1179, 288] on label at bounding box center [1179, 288] width 0 height 0
click at [1187, 286] on input "checkbox" at bounding box center [1193, 279] width 13 height 13
checkbox input "true"
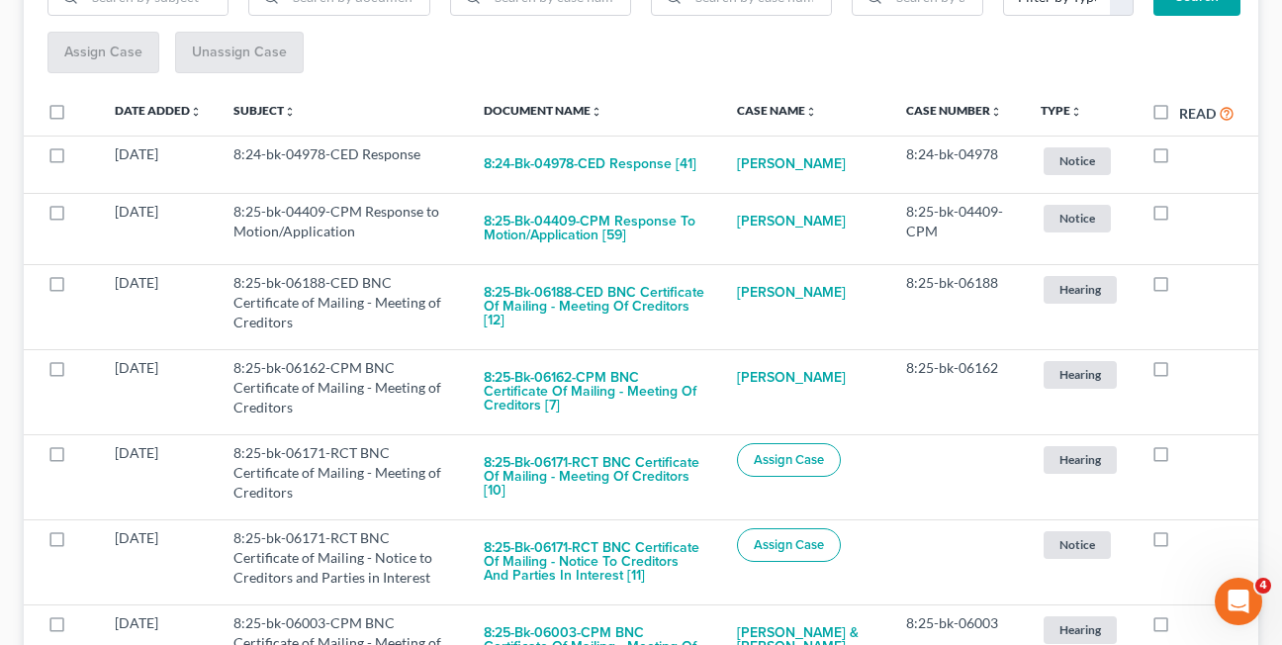
click at [1179, 288] on label at bounding box center [1179, 288] width 0 height 0
click at [1187, 286] on input "checkbox" at bounding box center [1193, 279] width 13 height 13
checkbox input "true"
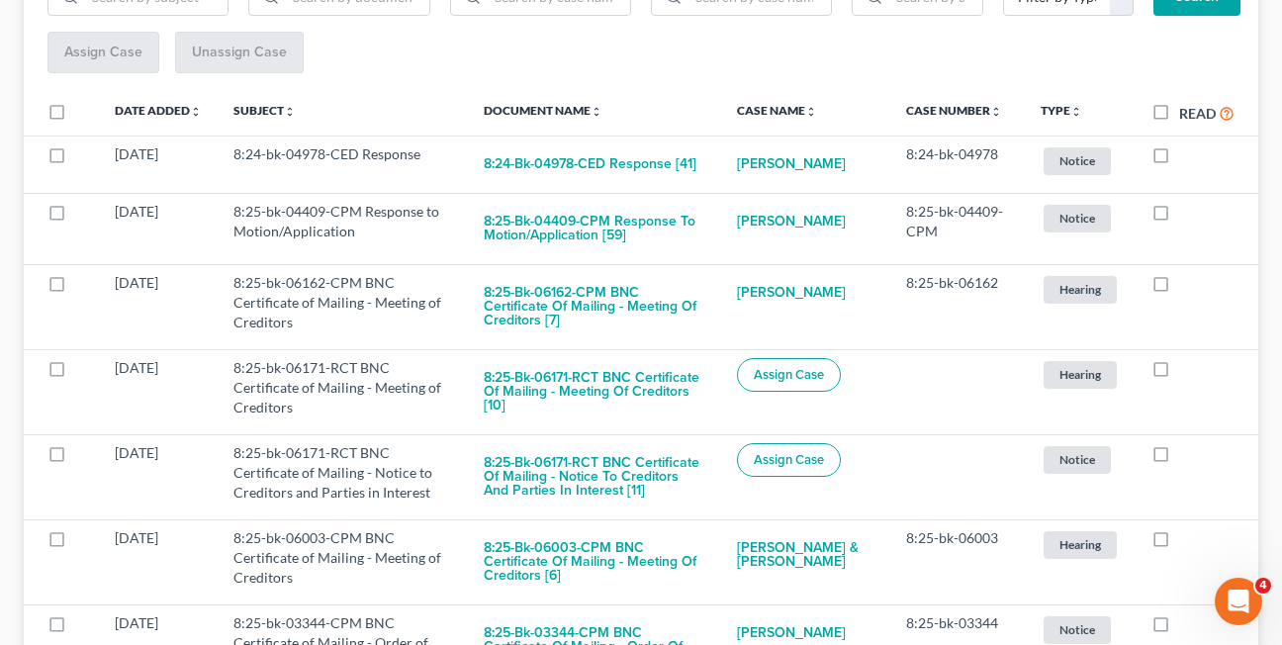
click at [1179, 288] on label at bounding box center [1179, 288] width 0 height 0
click at [1187, 286] on input "checkbox" at bounding box center [1193, 279] width 13 height 13
checkbox input "true"
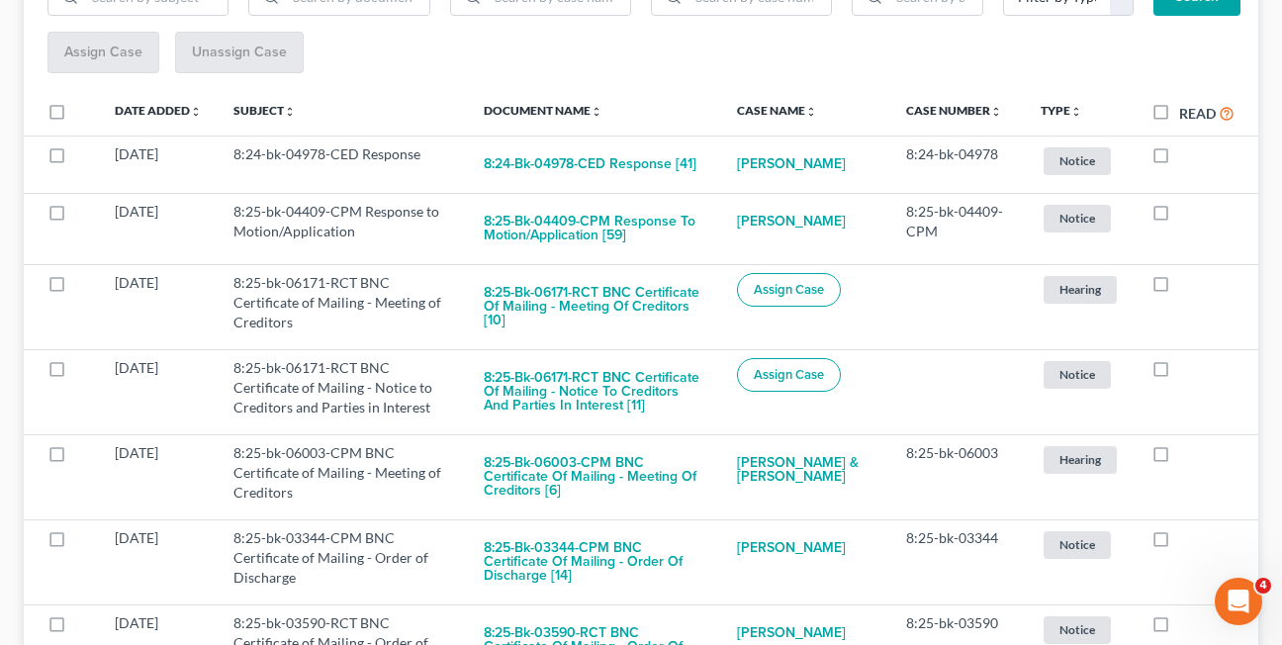
click at [1179, 288] on label at bounding box center [1179, 288] width 0 height 0
click at [1187, 286] on input "checkbox" at bounding box center [1193, 279] width 13 height 13
checkbox input "true"
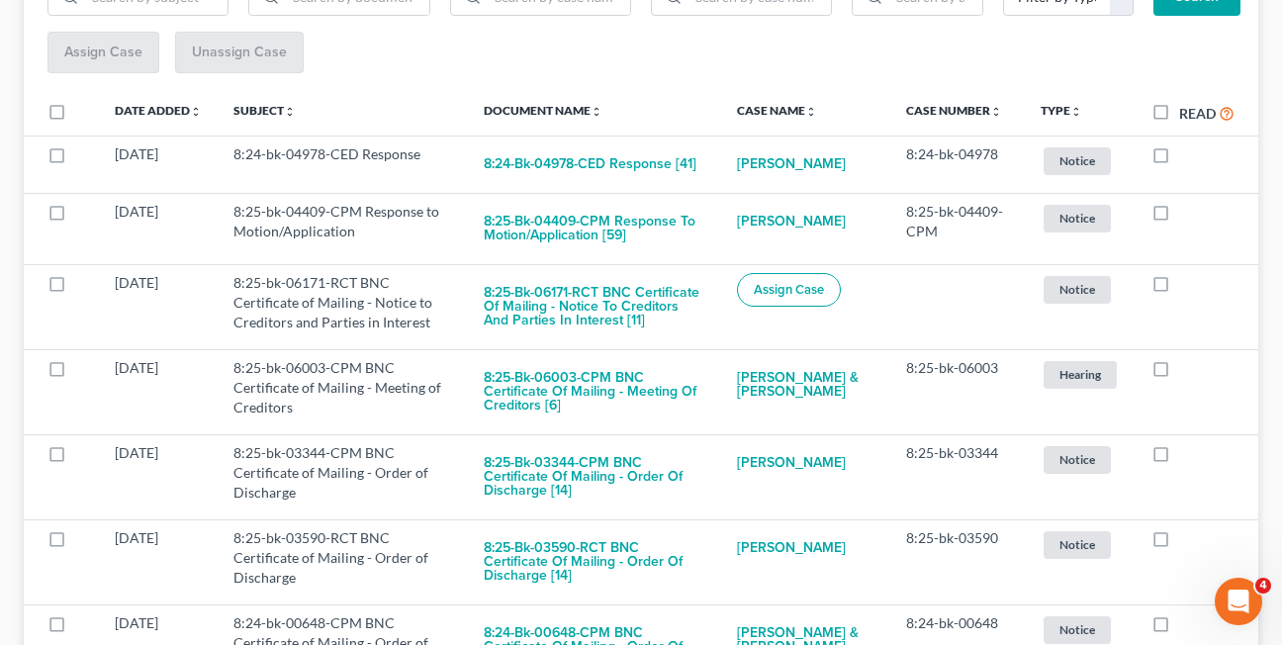
click at [1179, 288] on label at bounding box center [1179, 288] width 0 height 0
click at [1187, 286] on input "checkbox" at bounding box center [1193, 279] width 13 height 13
checkbox input "true"
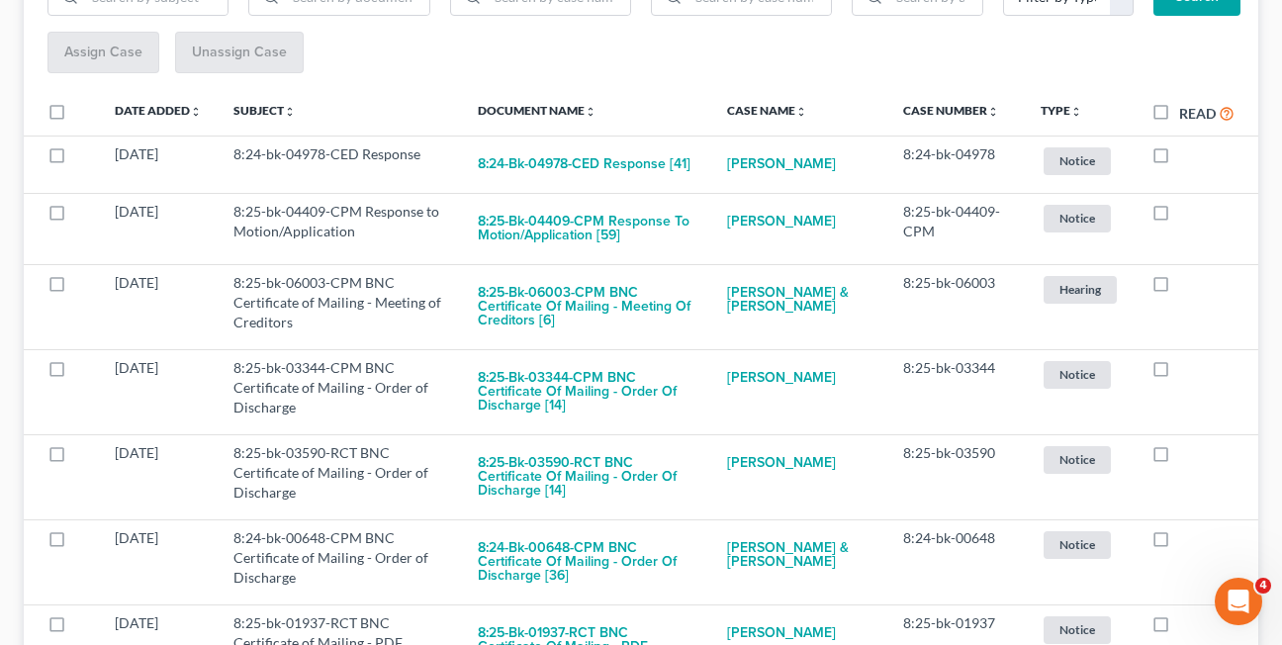
click at [1179, 288] on label at bounding box center [1179, 288] width 0 height 0
click at [1187, 286] on input "checkbox" at bounding box center [1193, 279] width 13 height 13
checkbox input "true"
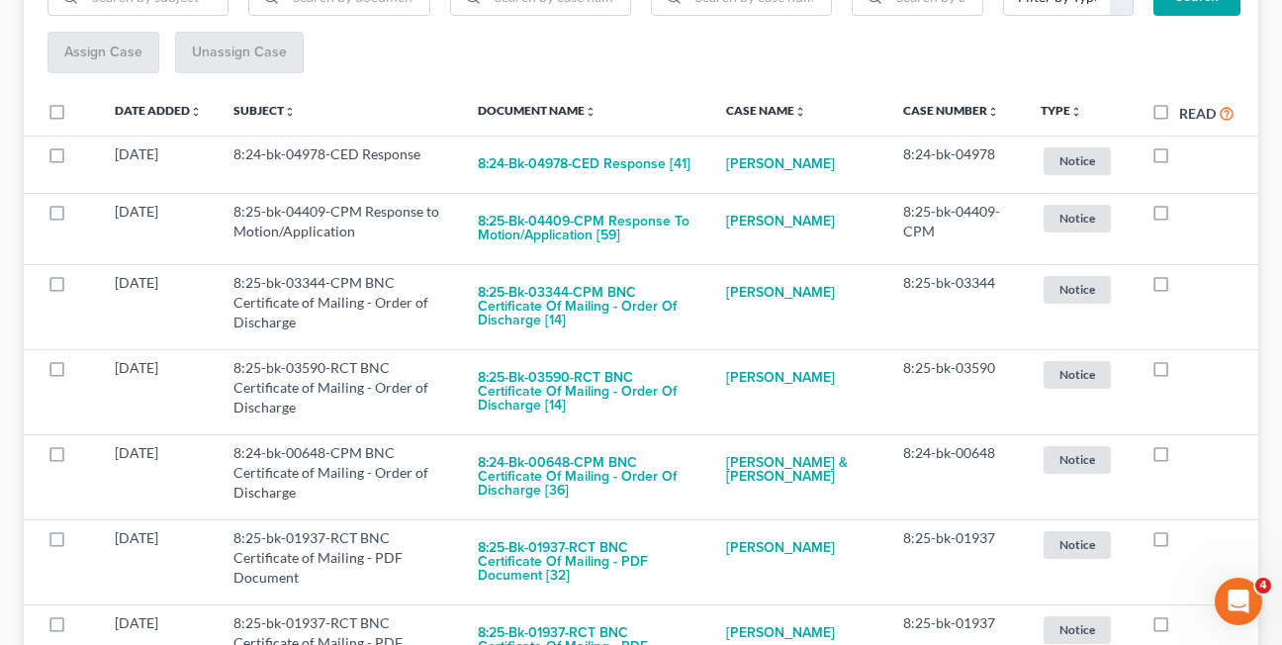
click at [1179, 288] on label at bounding box center [1179, 288] width 0 height 0
click at [1187, 286] on input "checkbox" at bounding box center [1193, 279] width 13 height 13
checkbox input "true"
click at [1179, 288] on label at bounding box center [1179, 288] width 0 height 0
click at [1187, 286] on input "checkbox" at bounding box center [1193, 279] width 13 height 13
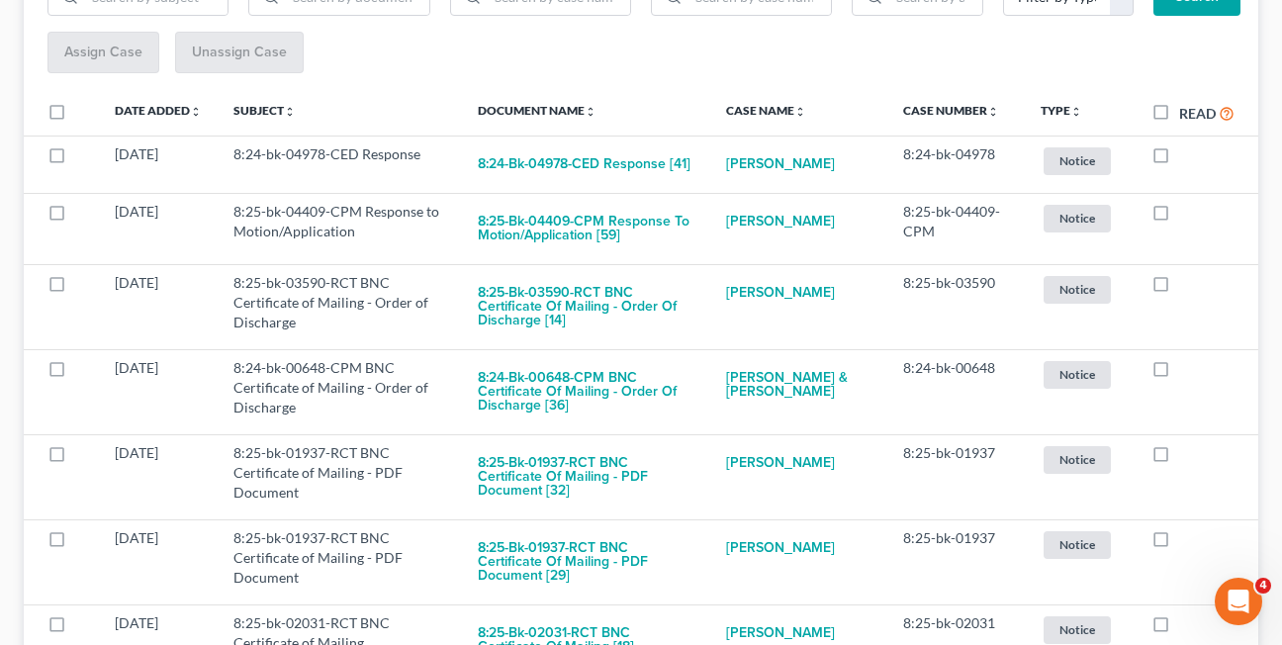
checkbox input "true"
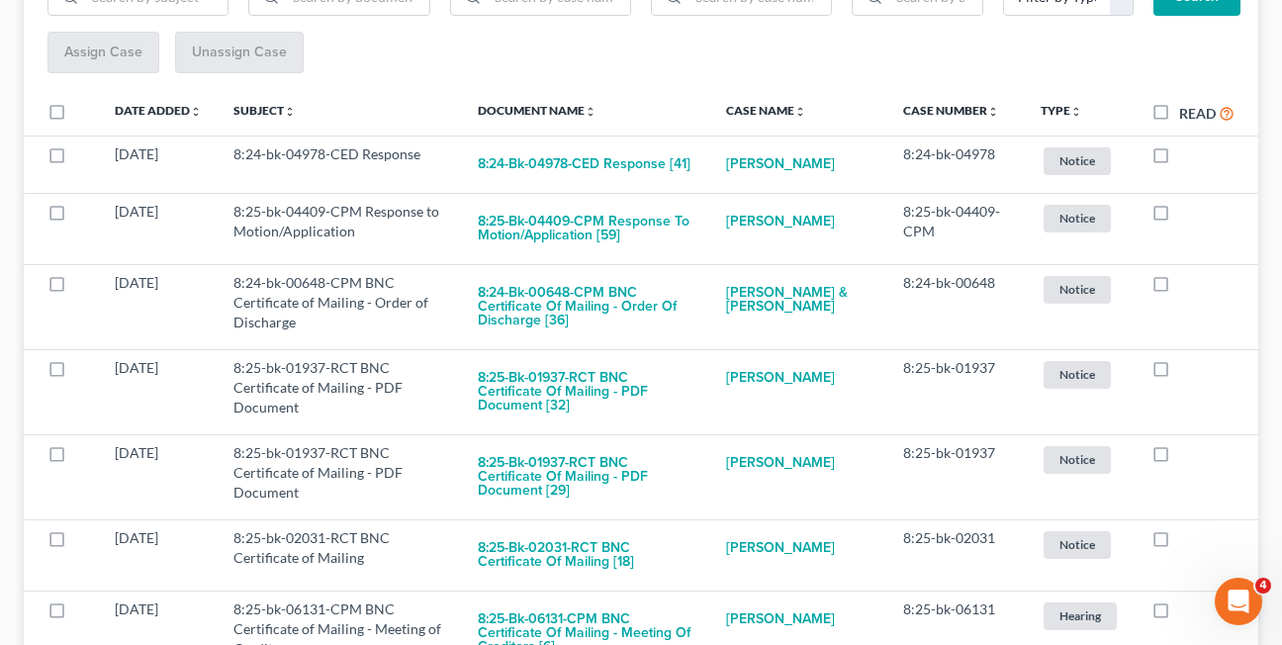
click at [1179, 288] on label at bounding box center [1179, 288] width 0 height 0
click at [1187, 286] on input "checkbox" at bounding box center [1193, 279] width 13 height 13
checkbox input "true"
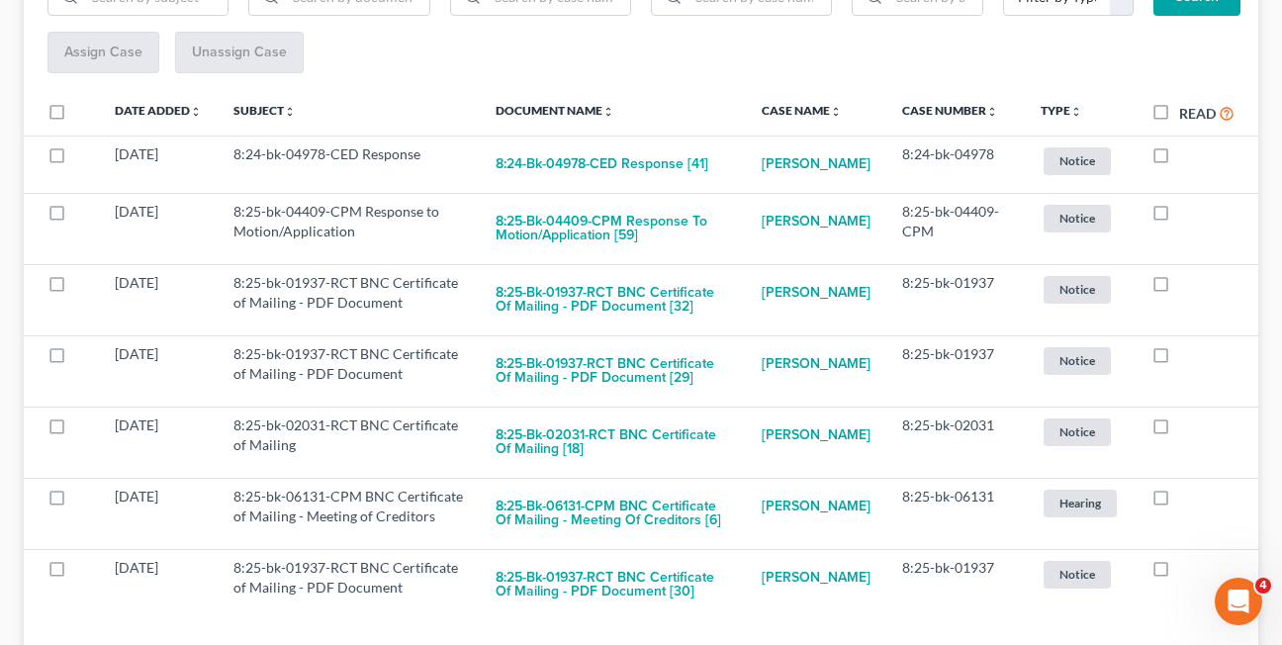
click at [1179, 288] on label at bounding box center [1179, 288] width 0 height 0
click at [1187, 286] on input "checkbox" at bounding box center [1193, 279] width 13 height 13
checkbox input "true"
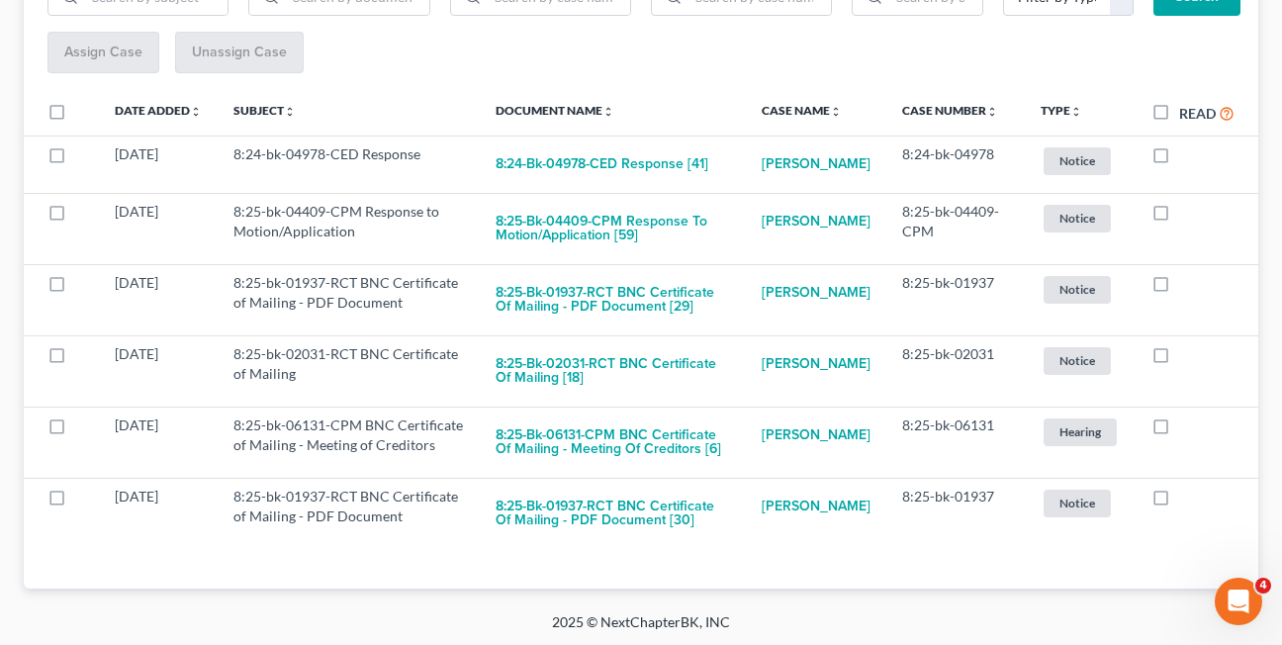
click at [1179, 288] on label at bounding box center [1179, 288] width 0 height 0
click at [1187, 286] on input "checkbox" at bounding box center [1193, 279] width 13 height 13
checkbox input "true"
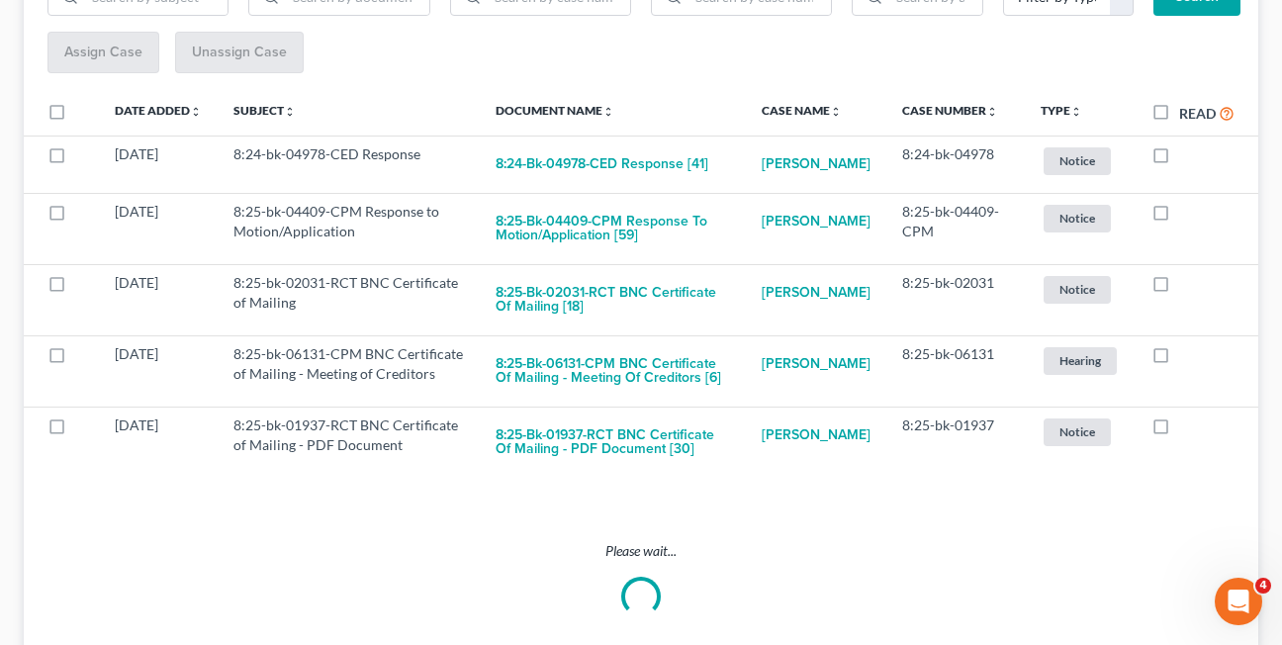
click at [1179, 288] on label at bounding box center [1179, 288] width 0 height 0
click at [1187, 286] on input "checkbox" at bounding box center [1193, 279] width 13 height 13
checkbox input "true"
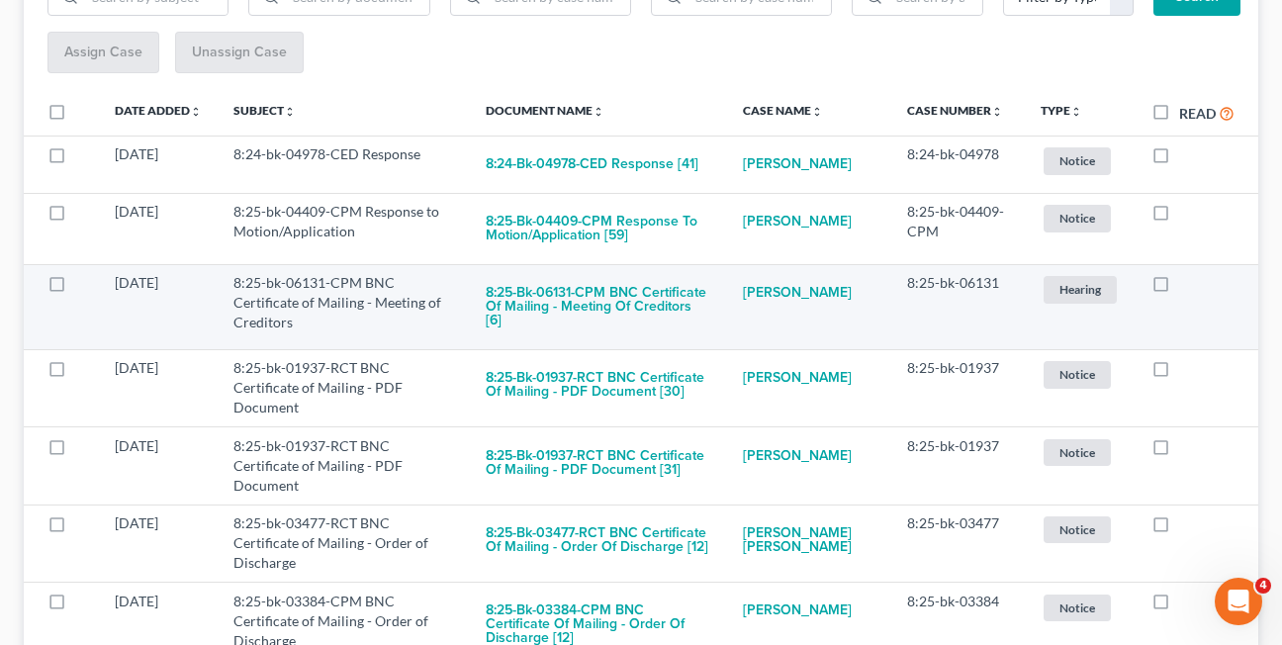
click at [1179, 288] on label at bounding box center [1179, 288] width 0 height 0
click at [1187, 281] on input "checkbox" at bounding box center [1193, 279] width 13 height 13
checkbox input "true"
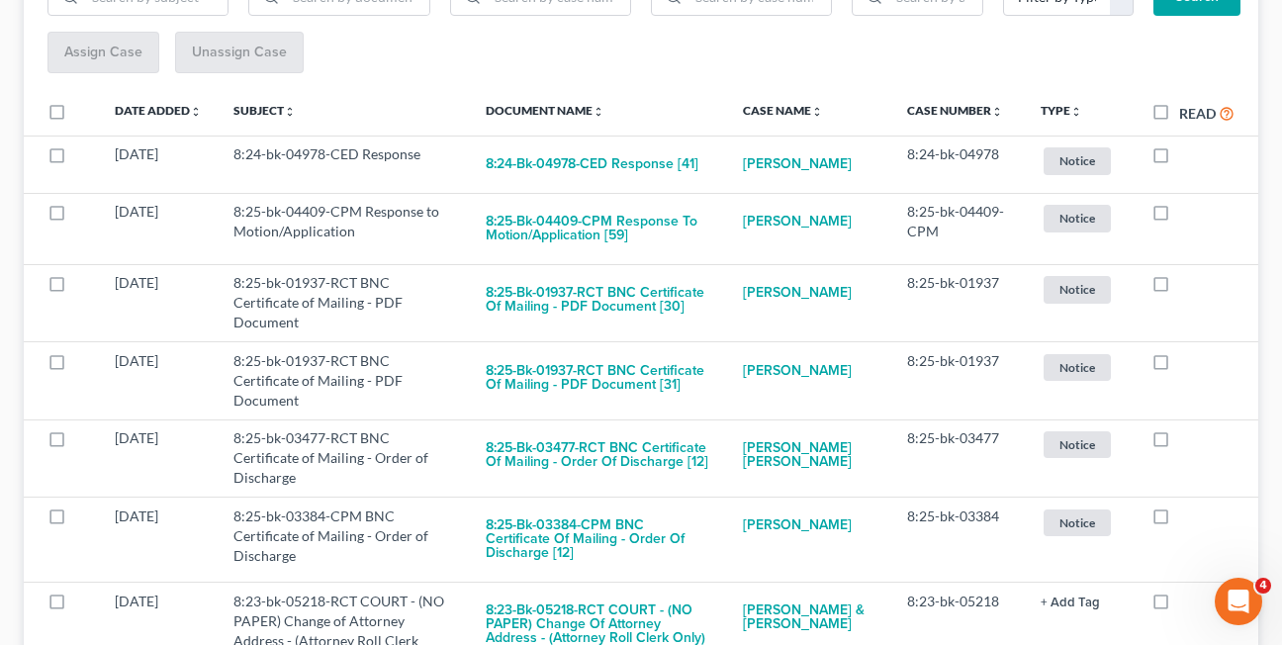
click at [1179, 288] on label at bounding box center [1179, 288] width 0 height 0
click at [1187, 281] on input "checkbox" at bounding box center [1193, 279] width 13 height 13
checkbox input "true"
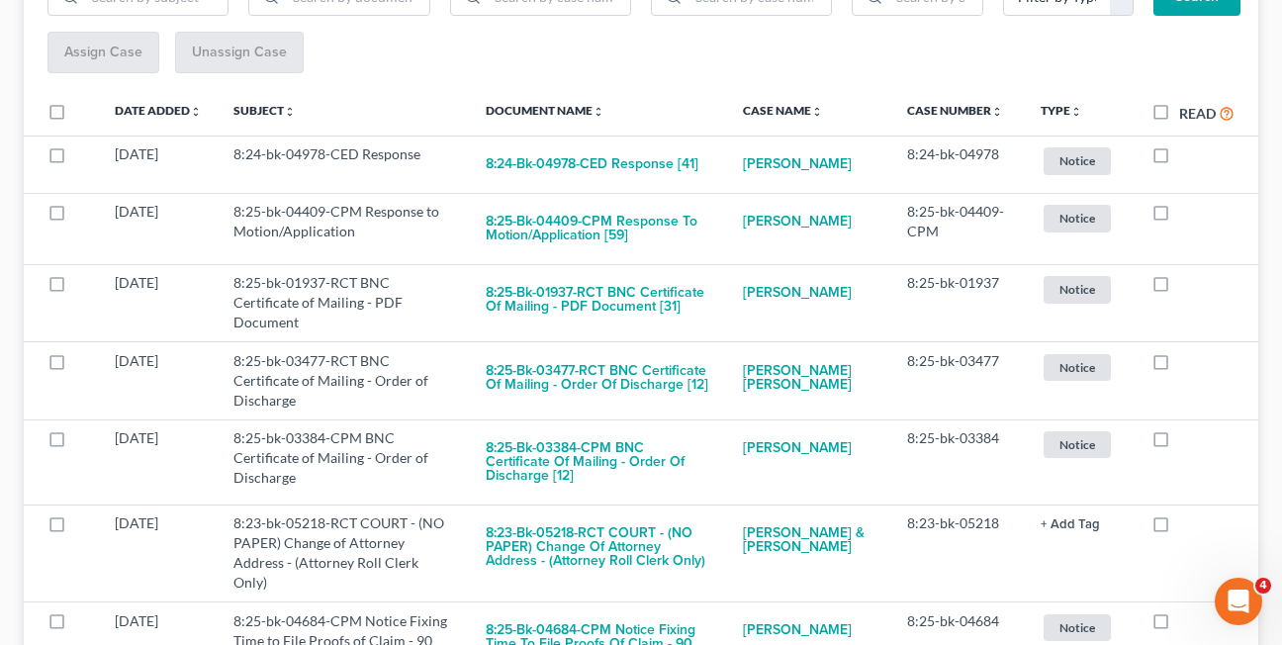
click at [1179, 288] on label at bounding box center [1179, 288] width 0 height 0
click at [1187, 281] on input "checkbox" at bounding box center [1193, 279] width 13 height 13
checkbox input "true"
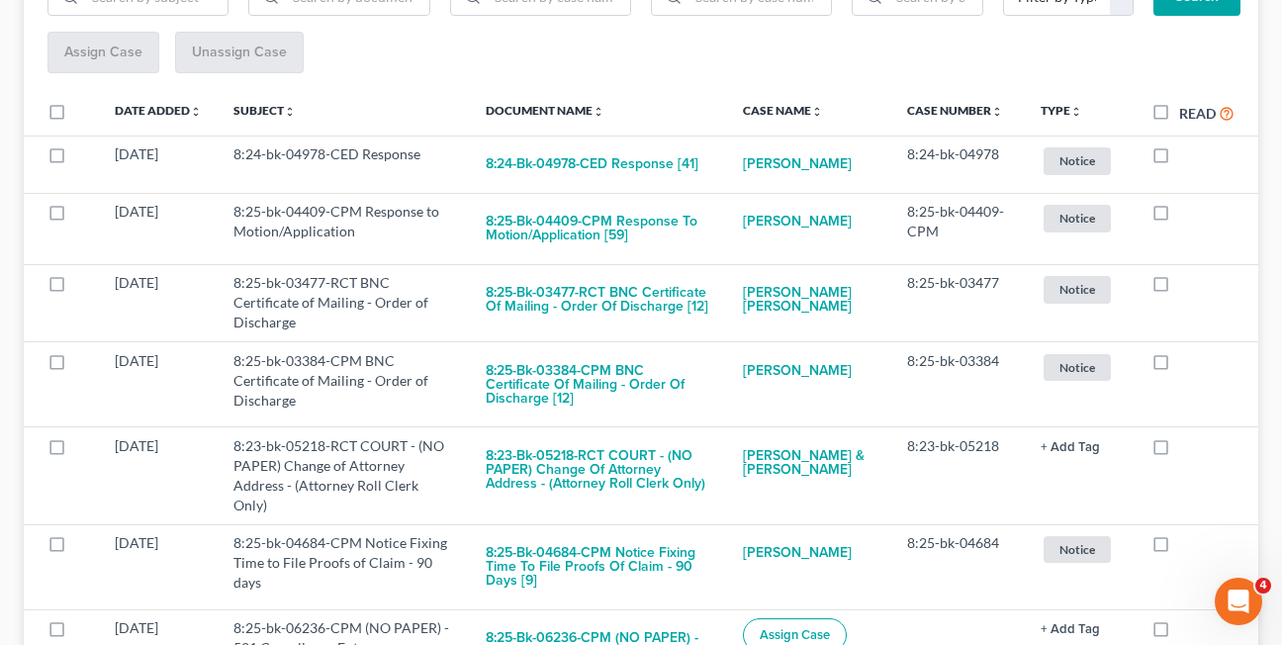
click at [1179, 288] on label at bounding box center [1179, 288] width 0 height 0
click at [1187, 281] on input "checkbox" at bounding box center [1193, 279] width 13 height 13
checkbox input "true"
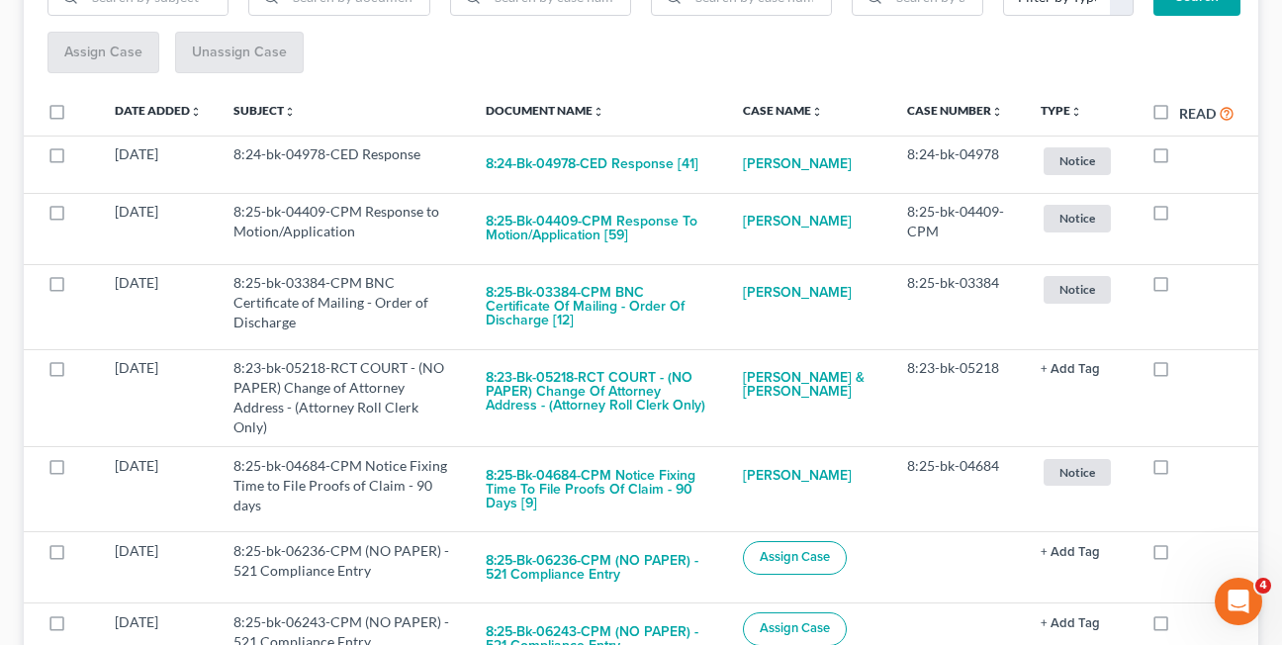
click at [1179, 288] on label at bounding box center [1179, 288] width 0 height 0
click at [1187, 281] on input "checkbox" at bounding box center [1193, 279] width 13 height 13
checkbox input "true"
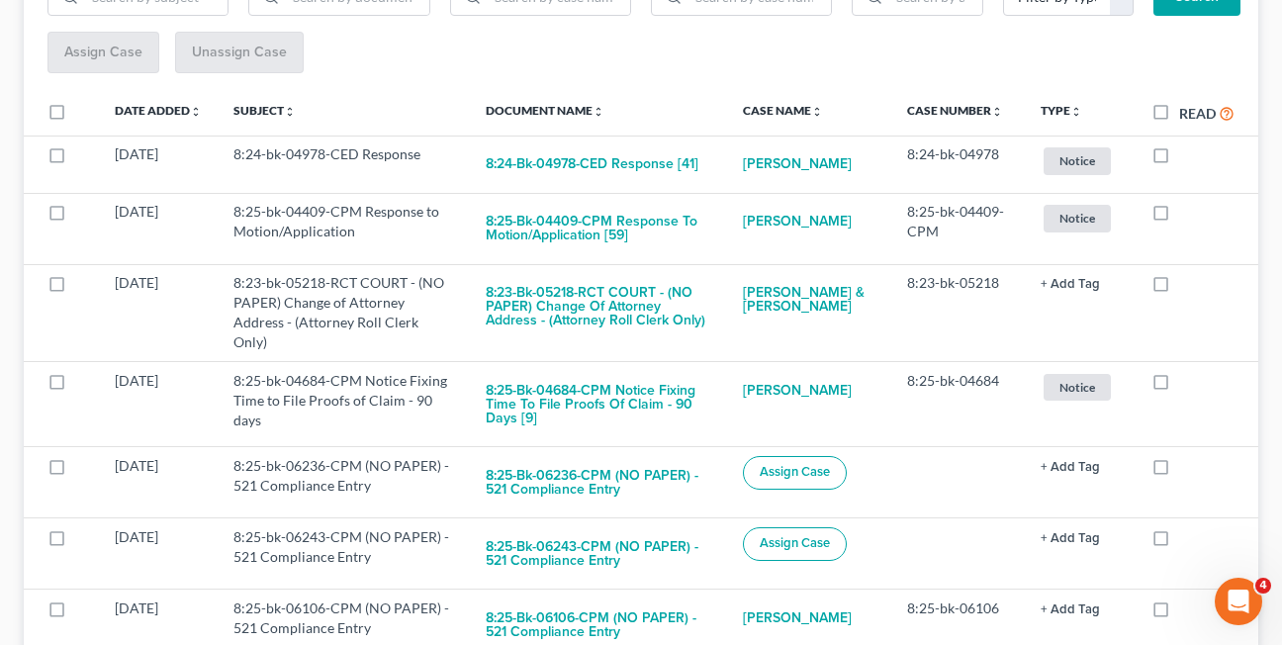
click at [1179, 288] on label at bounding box center [1179, 288] width 0 height 0
click at [1187, 281] on input "checkbox" at bounding box center [1193, 279] width 13 height 13
checkbox input "true"
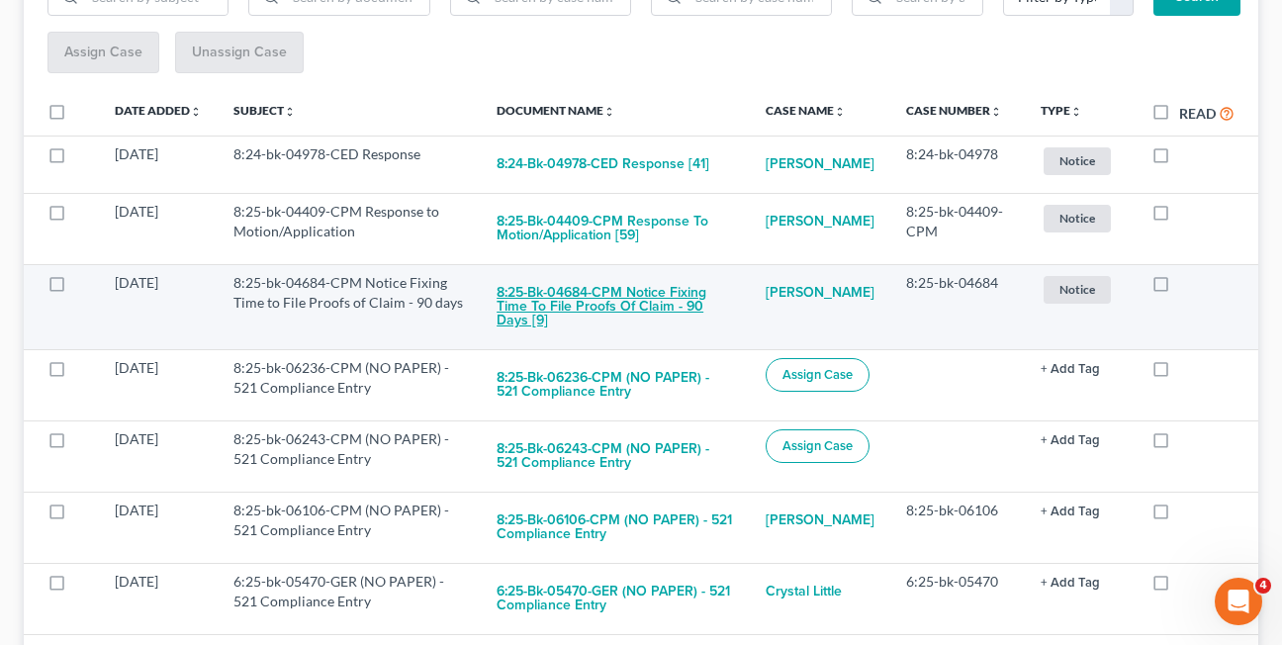
click at [614, 296] on button "8:25-bk-04684-CPM Notice Fixing Time to File Proofs of Claim - 90 days [9]" at bounding box center [615, 306] width 237 height 67
checkbox input "true"
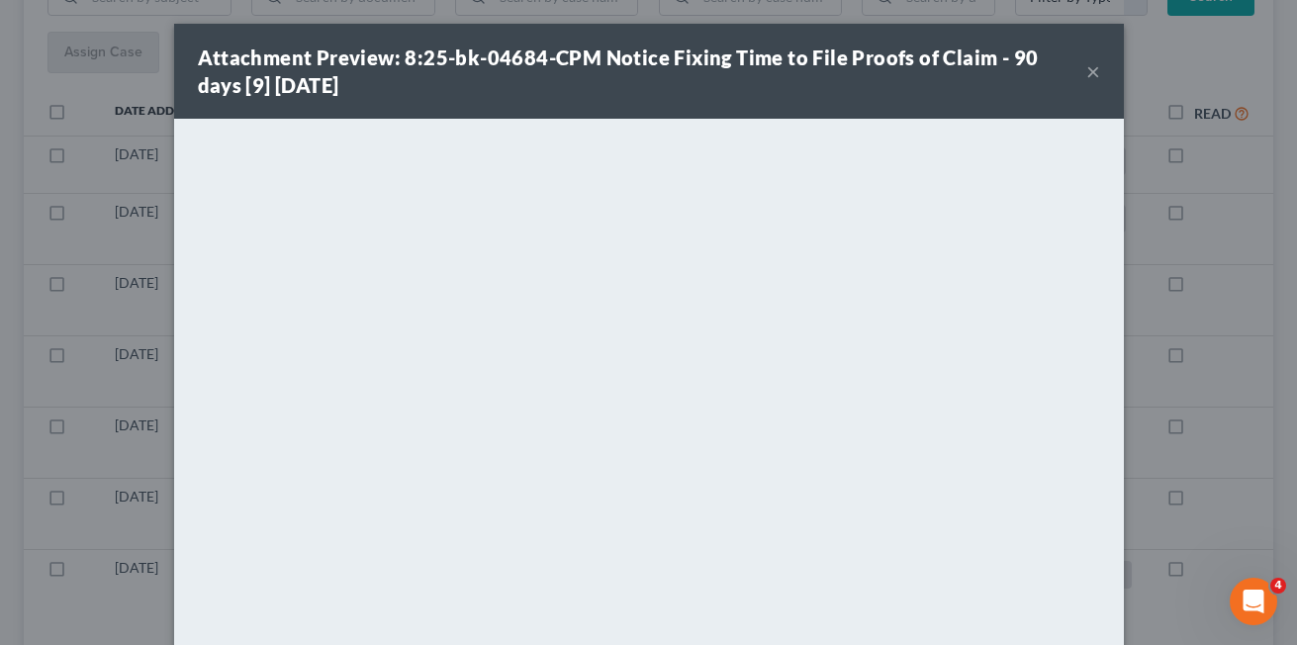
click at [1086, 75] on button "×" at bounding box center [1093, 71] width 14 height 24
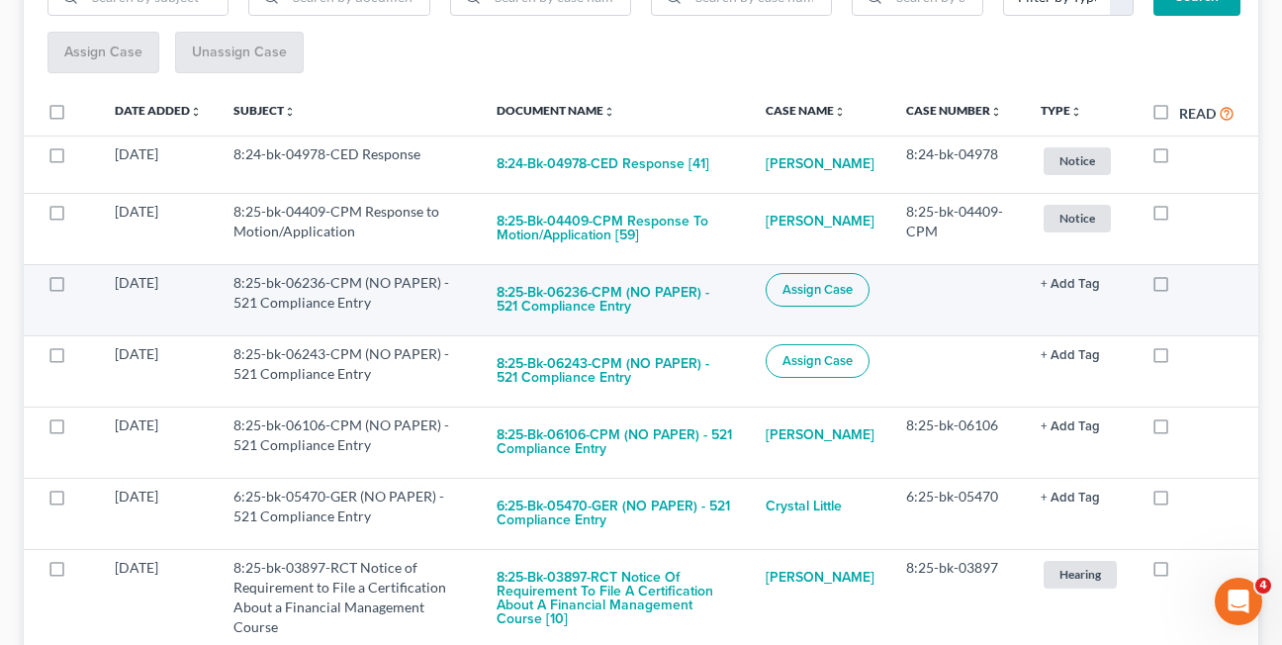
click at [1179, 288] on label at bounding box center [1179, 288] width 0 height 0
click at [1187, 286] on input "checkbox" at bounding box center [1193, 279] width 13 height 13
checkbox input "true"
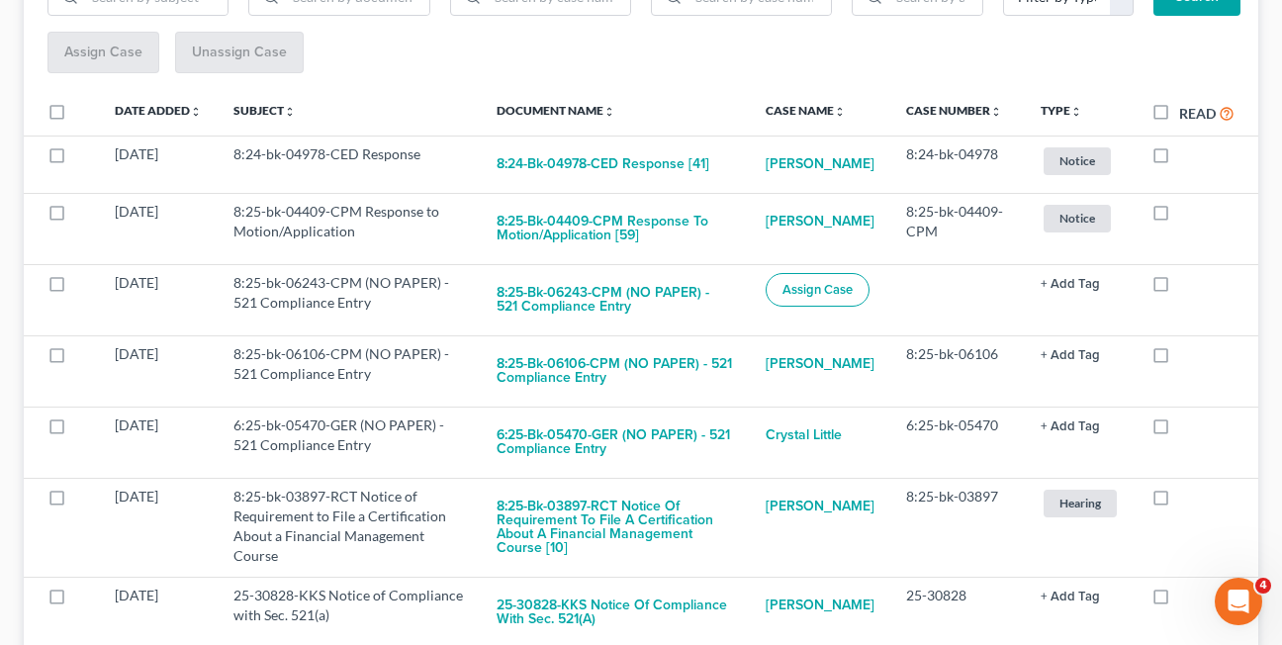
click at [1179, 288] on label at bounding box center [1179, 288] width 0 height 0
click at [1187, 286] on input "checkbox" at bounding box center [1193, 279] width 13 height 13
checkbox input "true"
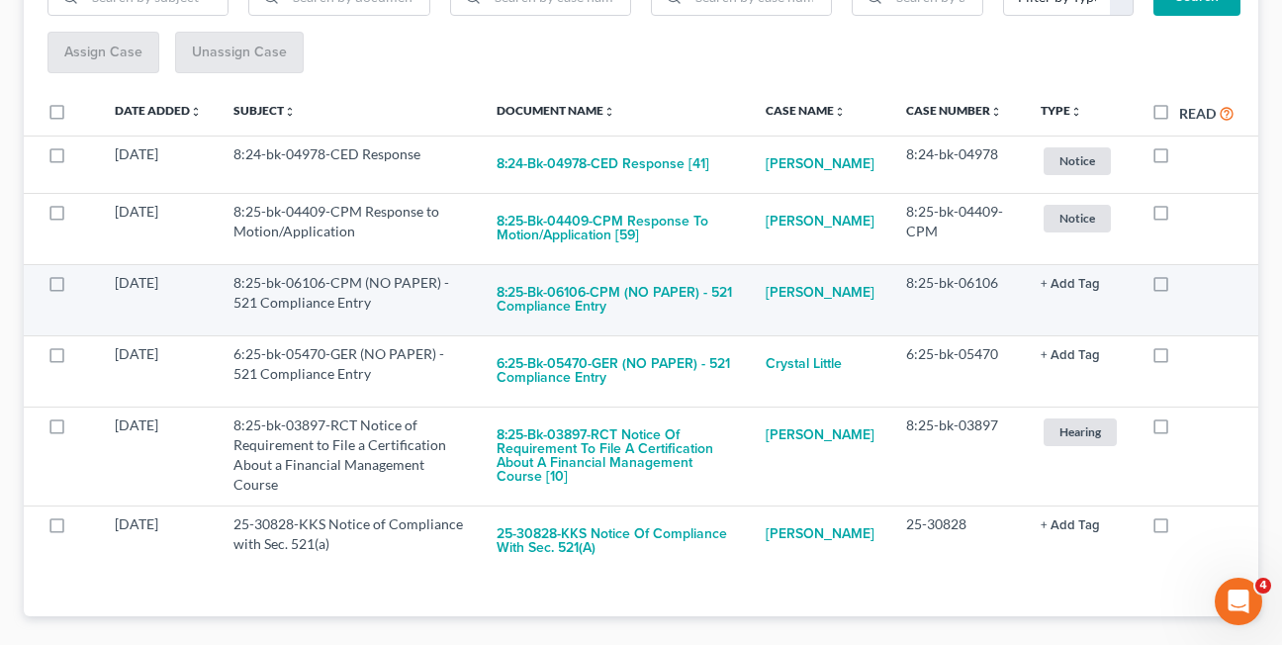
click at [1179, 288] on label at bounding box center [1179, 288] width 0 height 0
click at [1187, 286] on input "checkbox" at bounding box center [1193, 279] width 13 height 13
checkbox input "true"
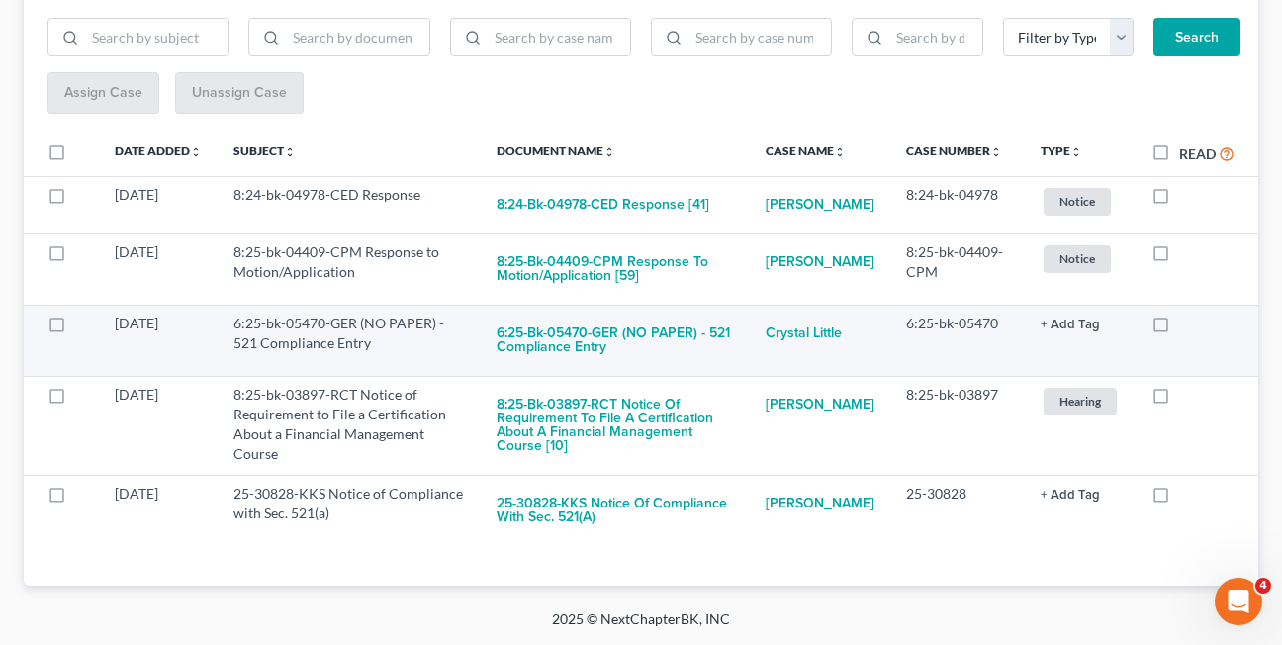
click at [1179, 328] on label at bounding box center [1179, 328] width 0 height 0
click at [1187, 324] on input "checkbox" at bounding box center [1193, 320] width 13 height 13
checkbox input "true"
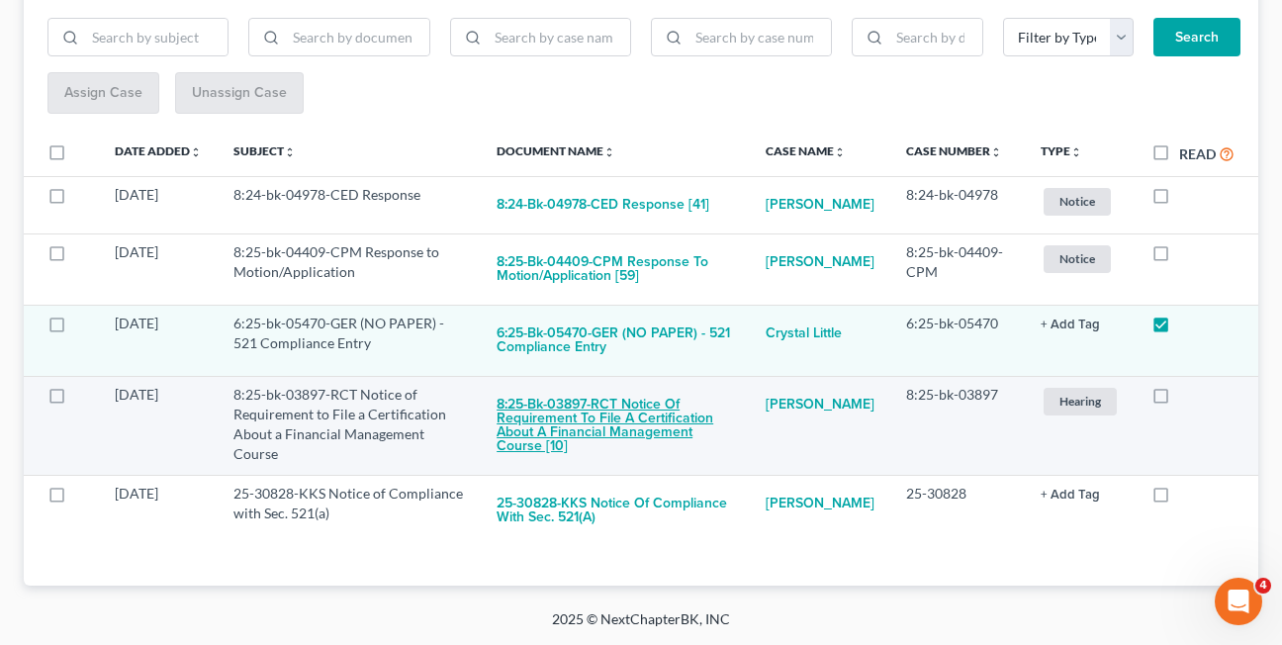
scroll to position [210, 0]
